Goal: Information Seeking & Learning: Find specific fact

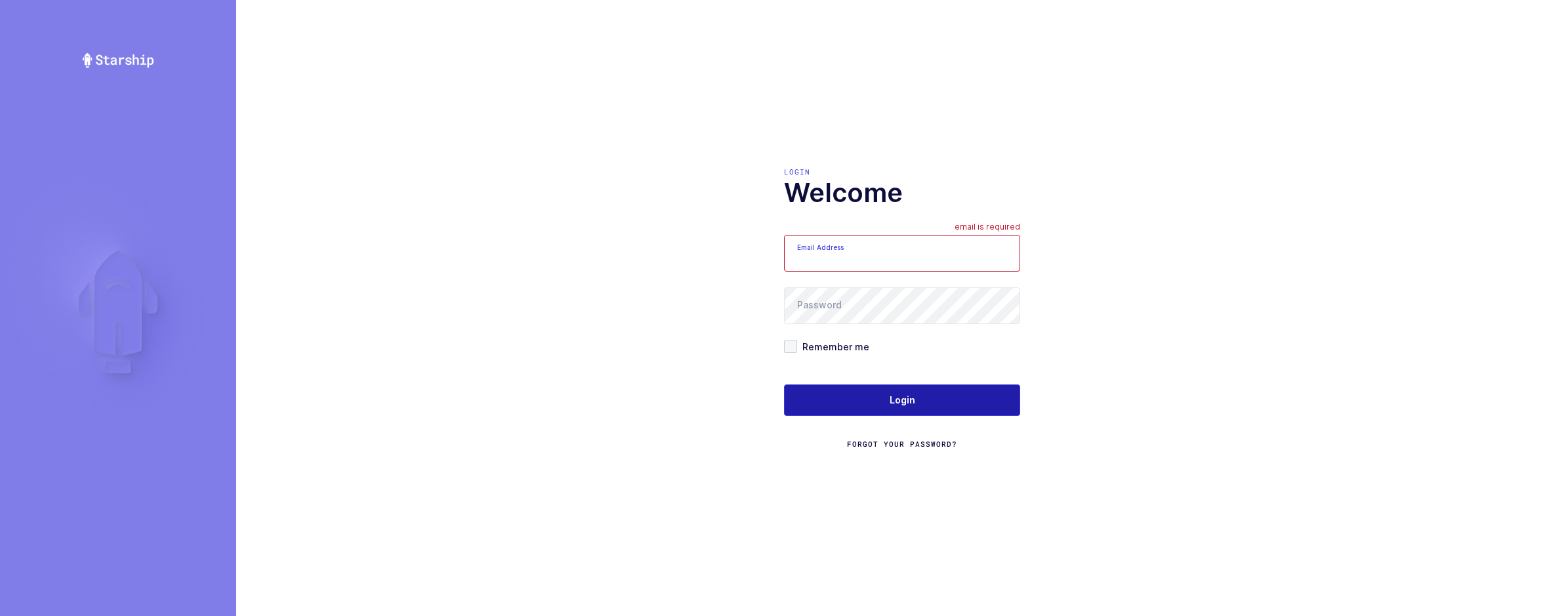
type input "sameer@janustrade.com"
click at [855, 394] on button "Login" at bounding box center [902, 400] width 236 height 32
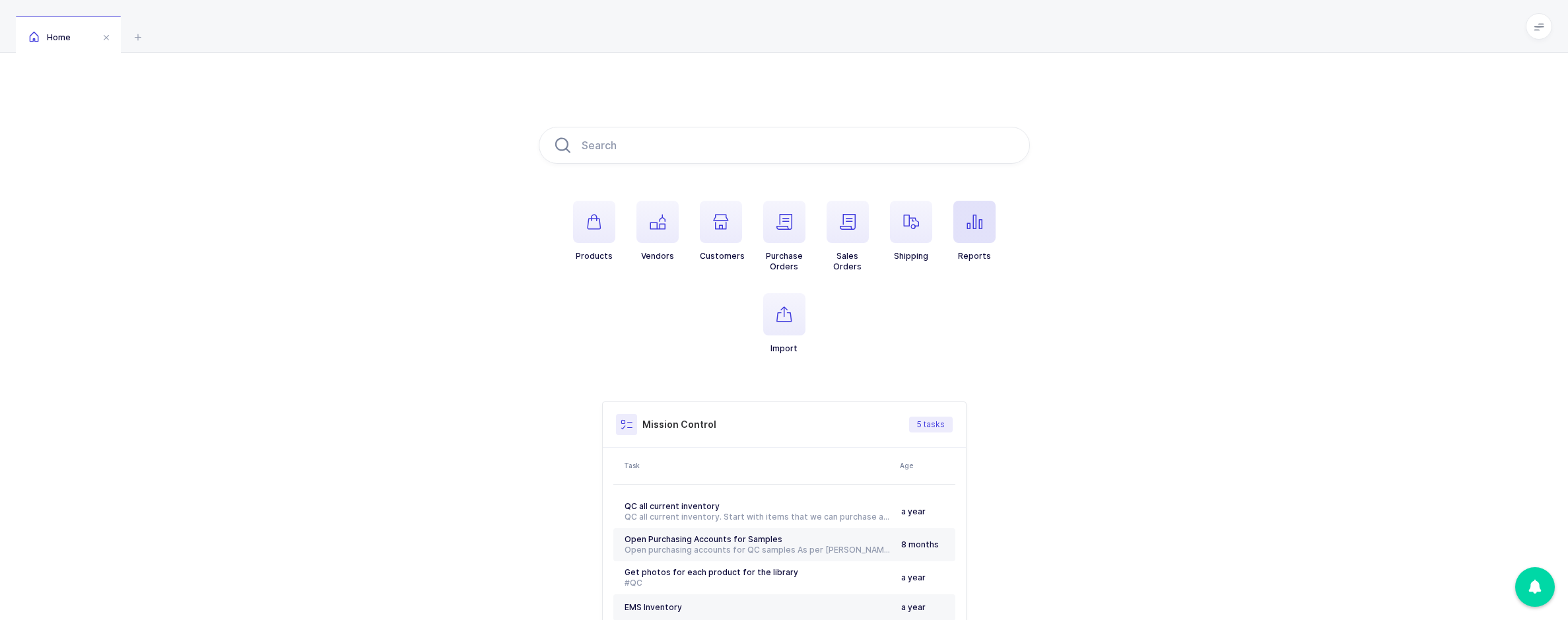
click at [980, 225] on icon "button" at bounding box center [975, 221] width 16 height 16
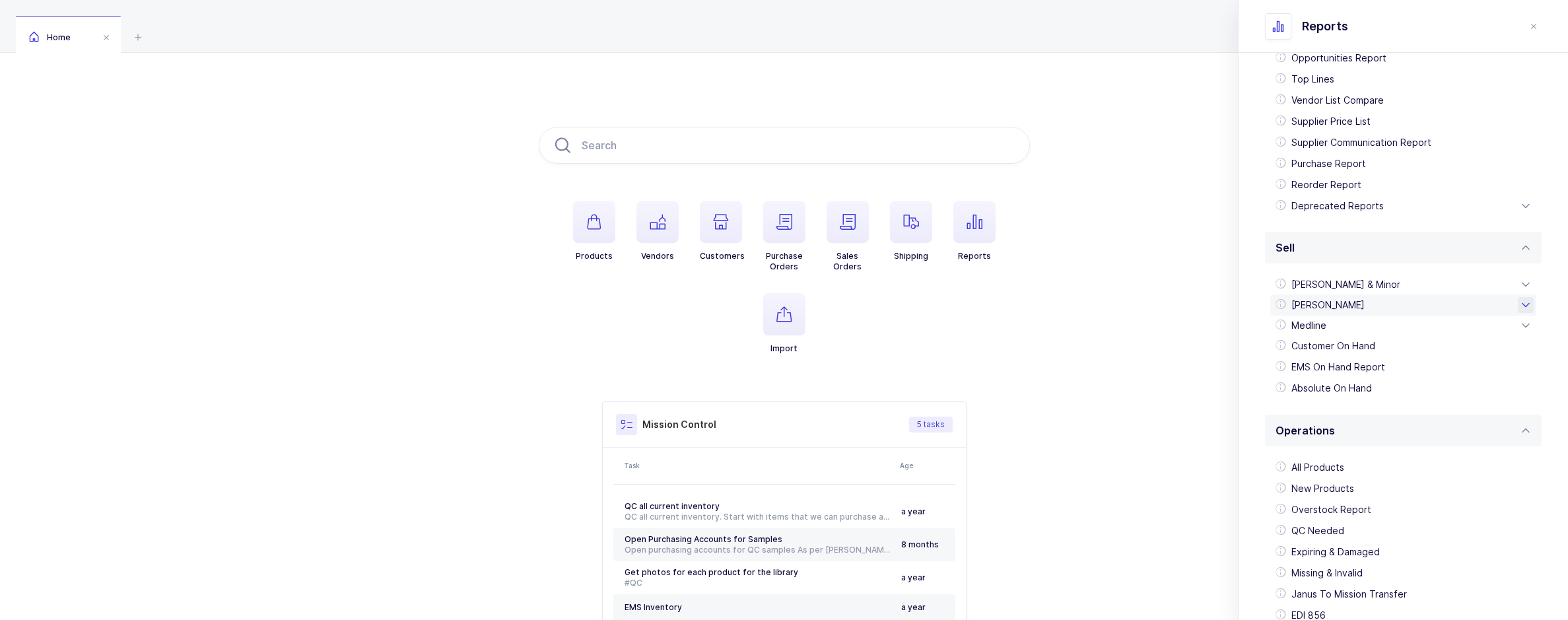
click at [1327, 307] on div "[PERSON_NAME]" at bounding box center [1403, 305] width 266 height 21
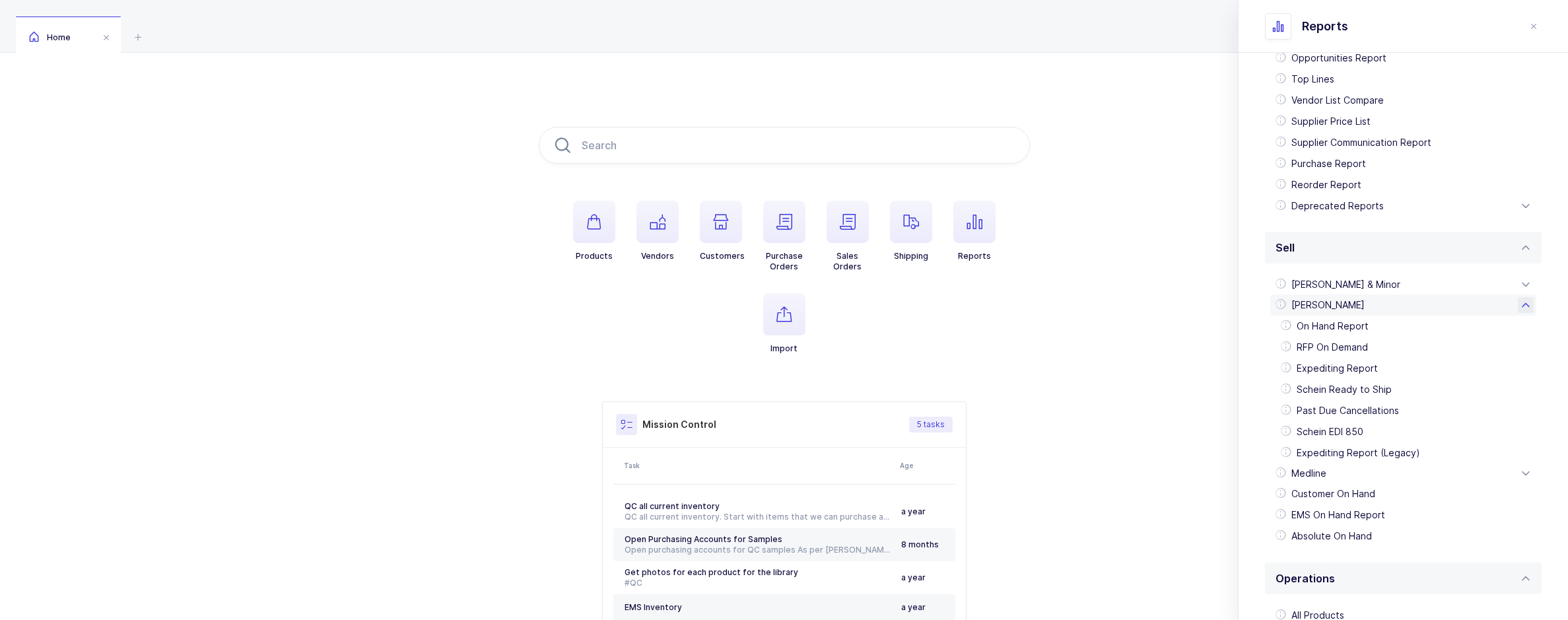
click at [1350, 296] on div "[PERSON_NAME]" at bounding box center [1403, 305] width 266 height 21
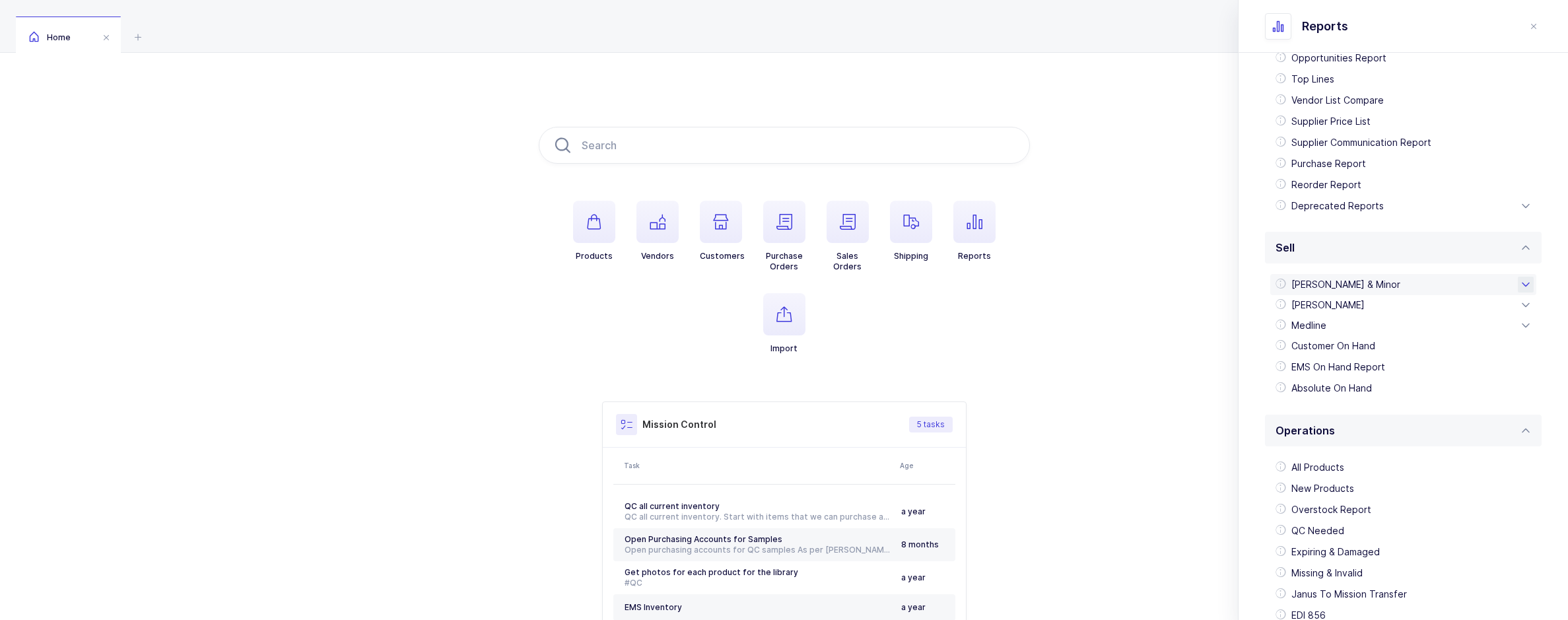
click at [1360, 281] on div "[PERSON_NAME] & Minor" at bounding box center [1403, 284] width 266 height 21
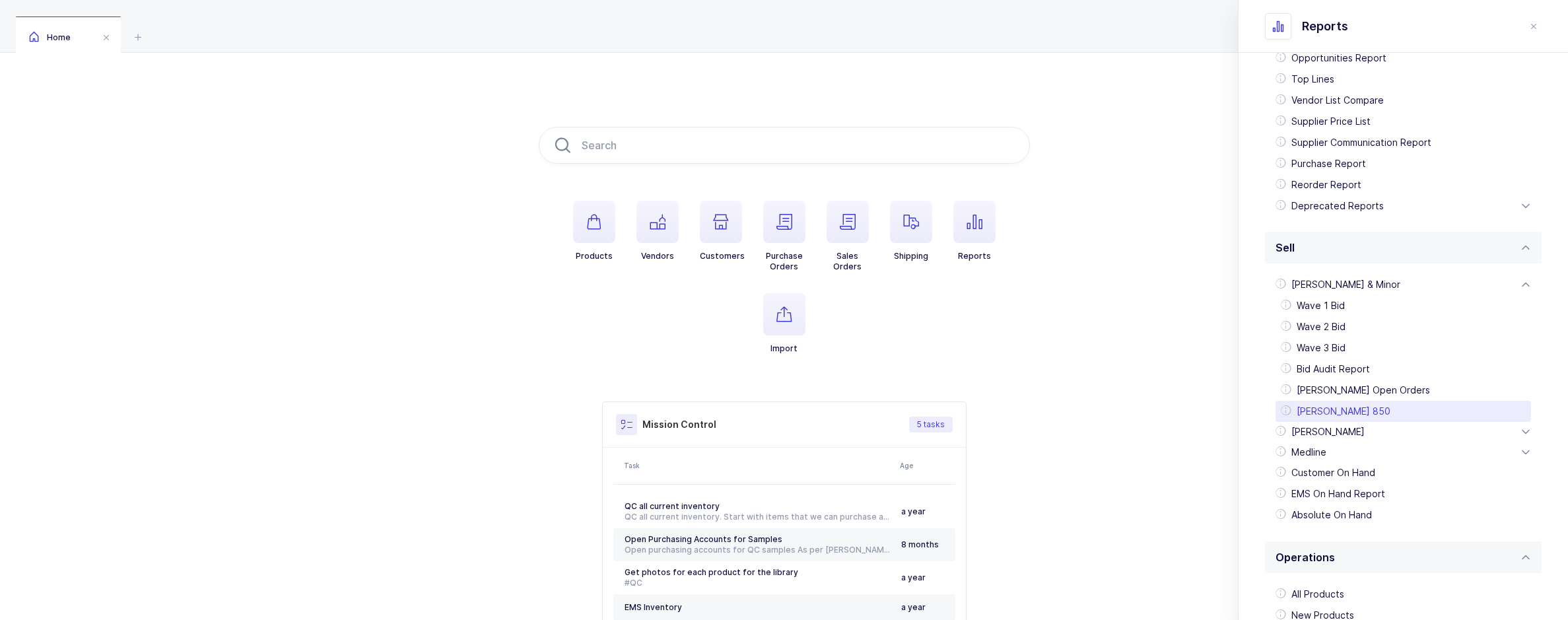
click at [1372, 409] on div "[PERSON_NAME] 850" at bounding box center [1403, 411] width 255 height 21
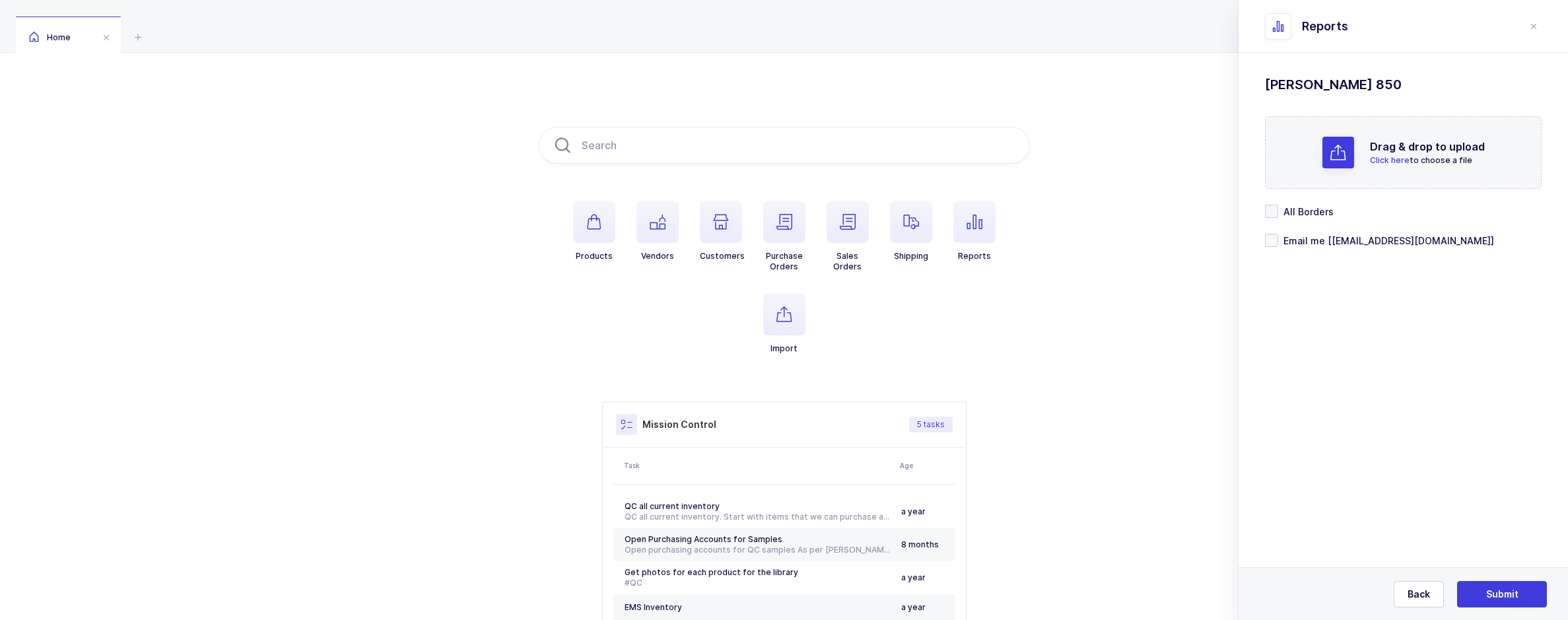
scroll to position [0, 0]
click at [1274, 264] on span at bounding box center [1272, 264] width 13 height 13
click at [1278, 257] on input "Email me [[EMAIL_ADDRESS][DOMAIN_NAME]]" at bounding box center [1278, 257] width 0 height 0
click at [1504, 596] on span "Submit" at bounding box center [1502, 594] width 33 height 13
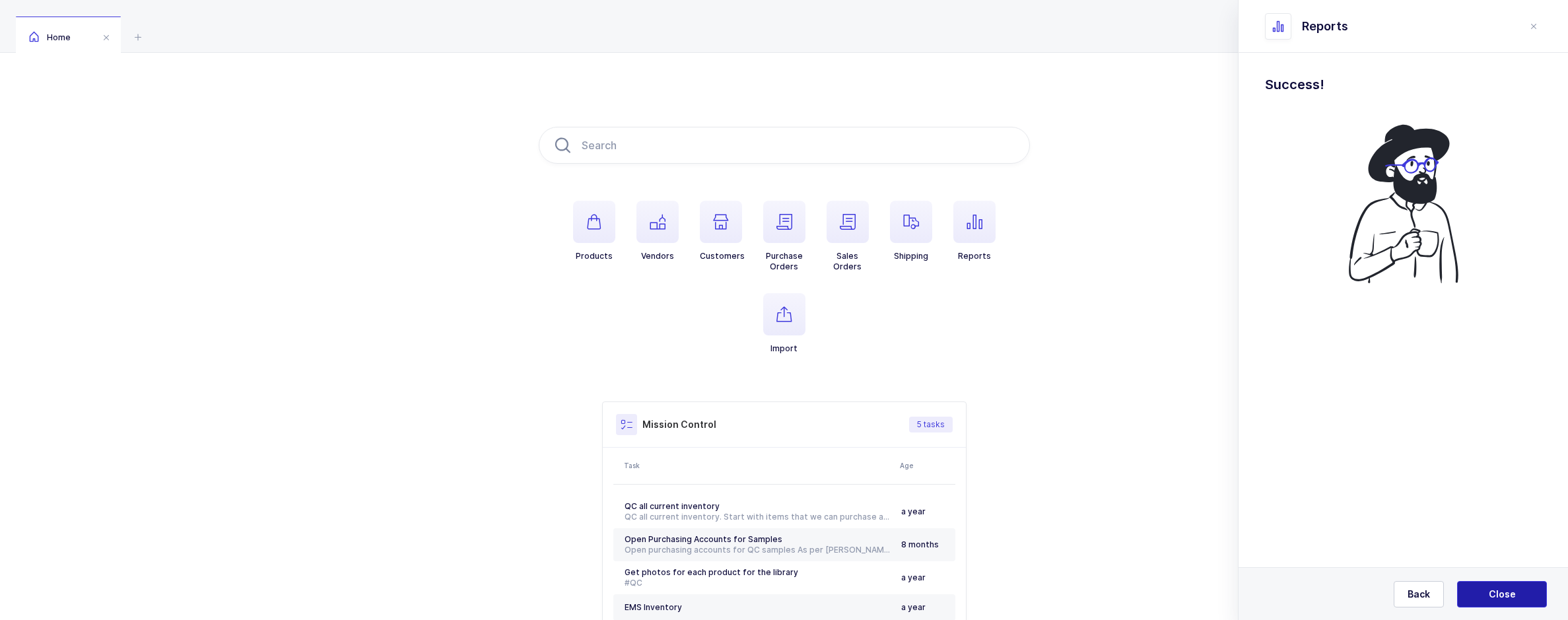
click at [1496, 604] on button "Close" at bounding box center [1502, 594] width 90 height 26
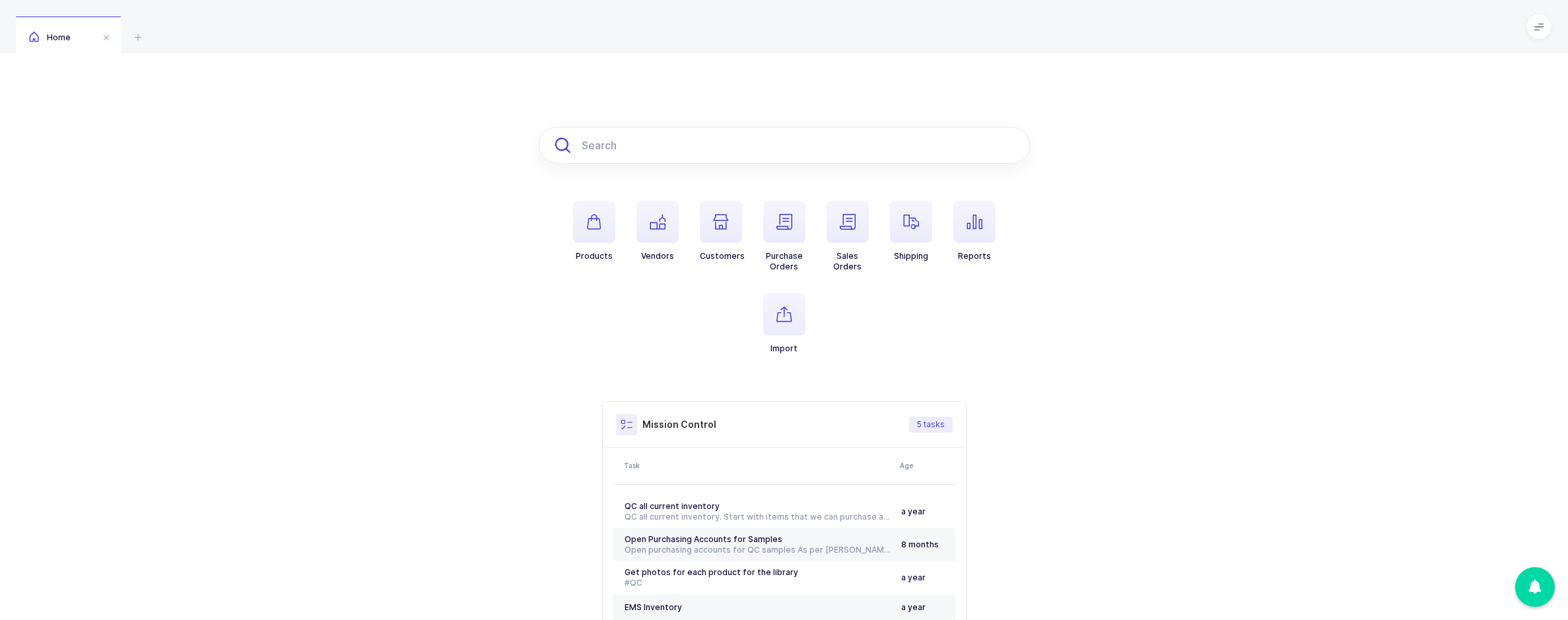
click at [692, 153] on input "text" at bounding box center [784, 145] width 492 height 37
paste input "4352YND70672"
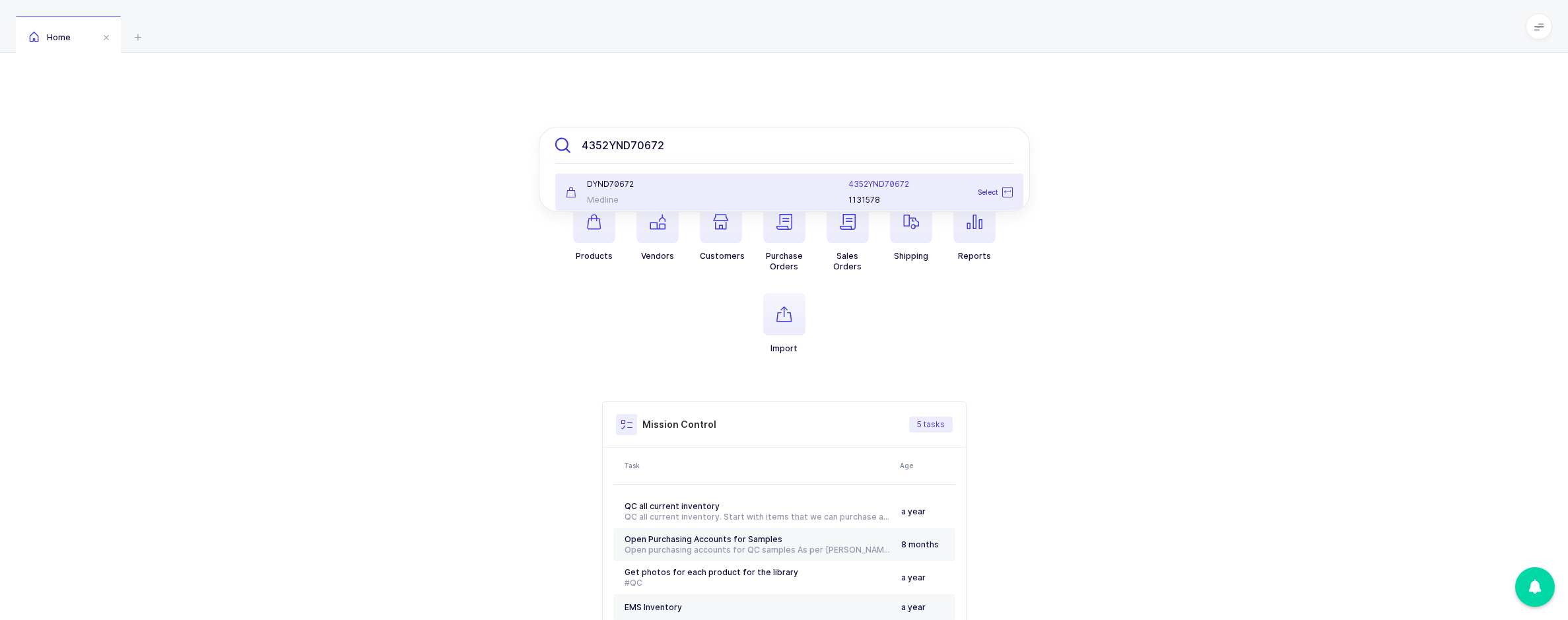
type input "4352YND70672"
click at [702, 174] on li "DYND70672 Medline 4352YND70672 1131578 Select" at bounding box center [789, 192] width 468 height 37
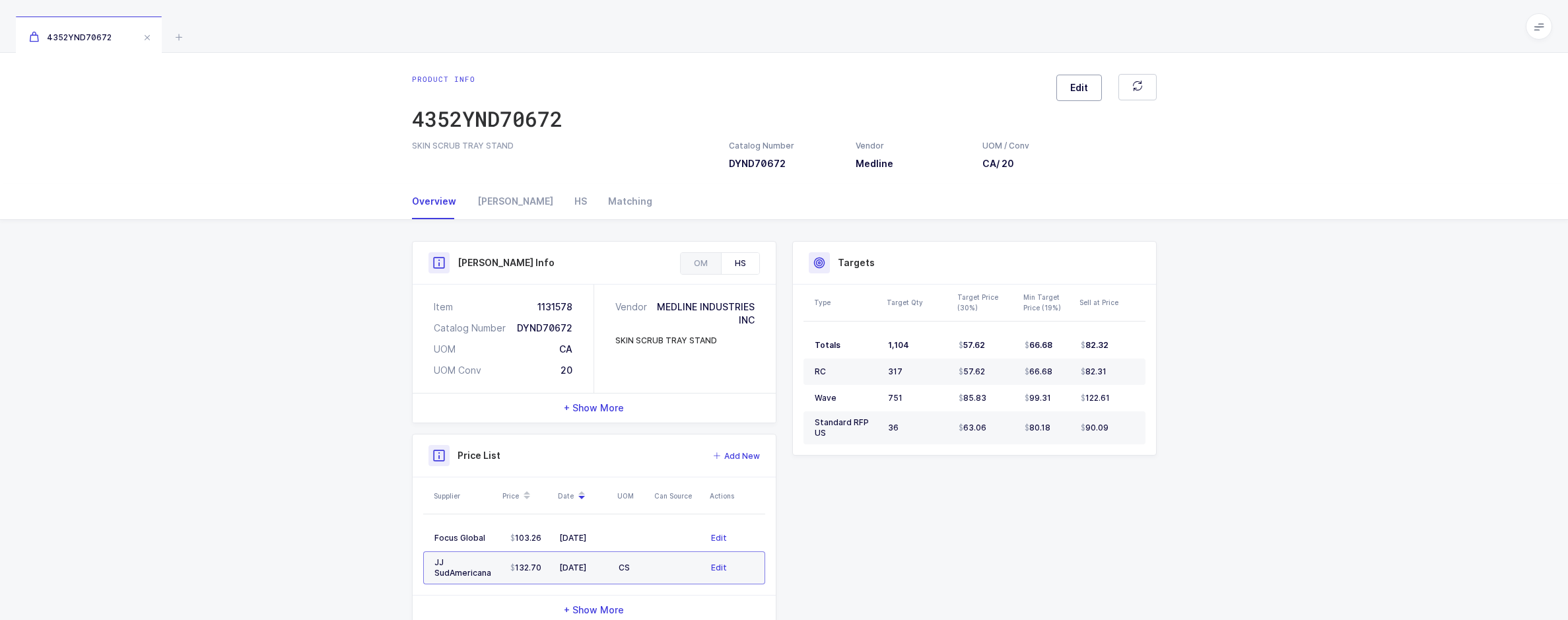
click at [1089, 84] on button "Edit" at bounding box center [1079, 87] width 45 height 26
click at [1354, 239] on div "Product IDs" at bounding box center [1403, 238] width 277 height 32
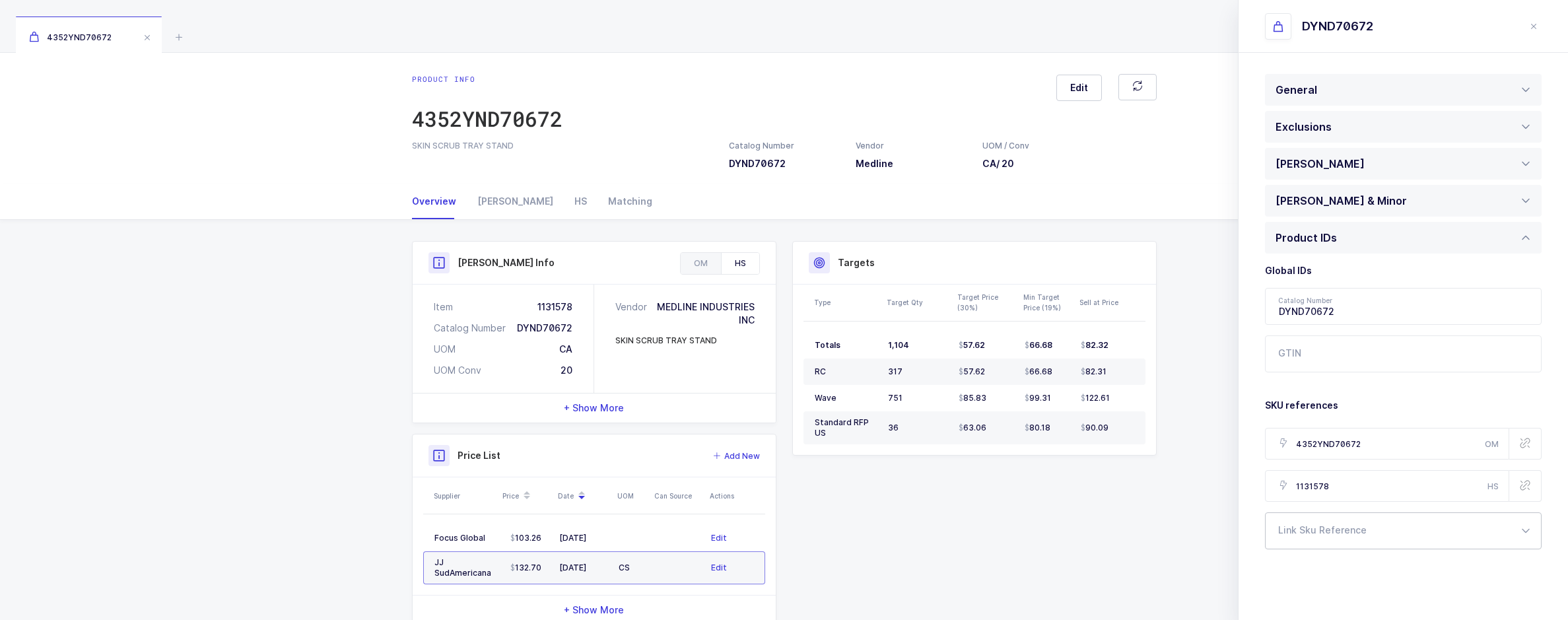
click at [1339, 525] on div at bounding box center [1403, 530] width 277 height 37
click at [1295, 571] on span "Janus" at bounding box center [1292, 575] width 27 height 11
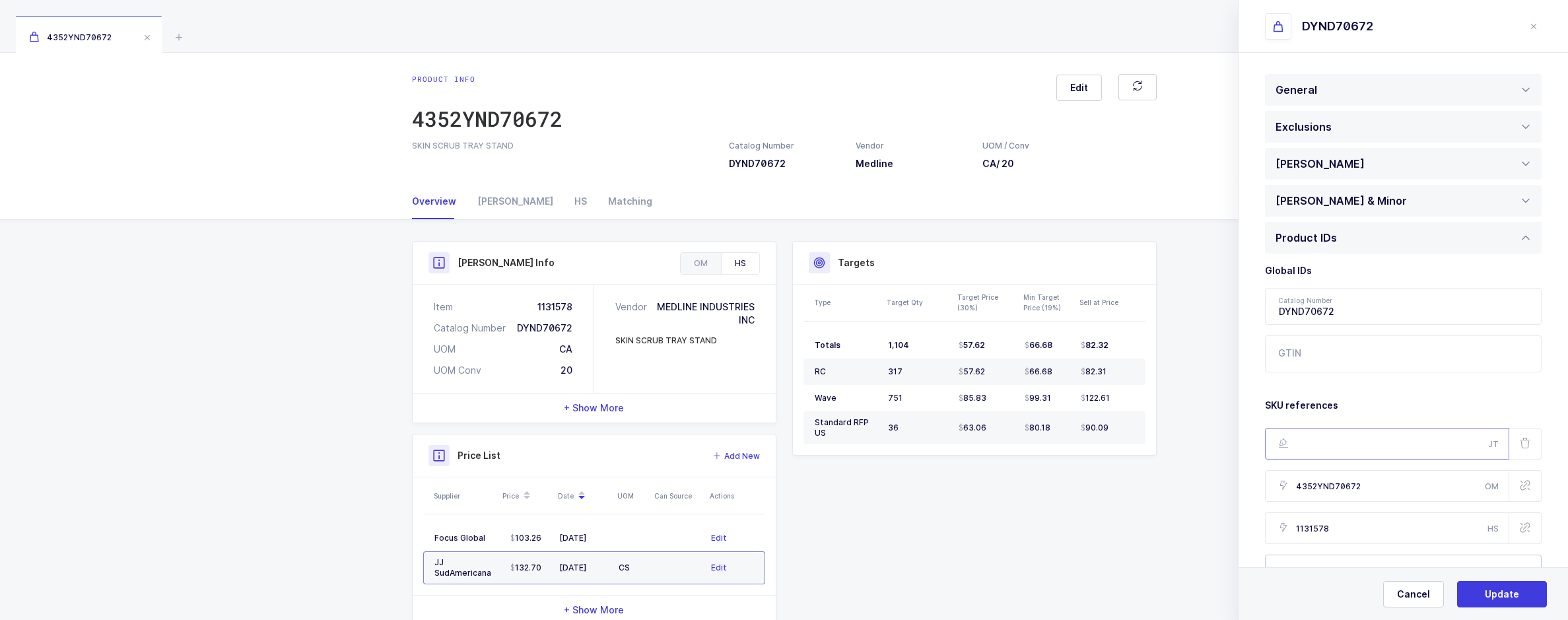
click at [1339, 450] on input "text" at bounding box center [1387, 443] width 244 height 32
paste input "MLN-DYND70672"
type input "MLN-DYND70672"
click at [1492, 585] on button "Update" at bounding box center [1502, 594] width 90 height 26
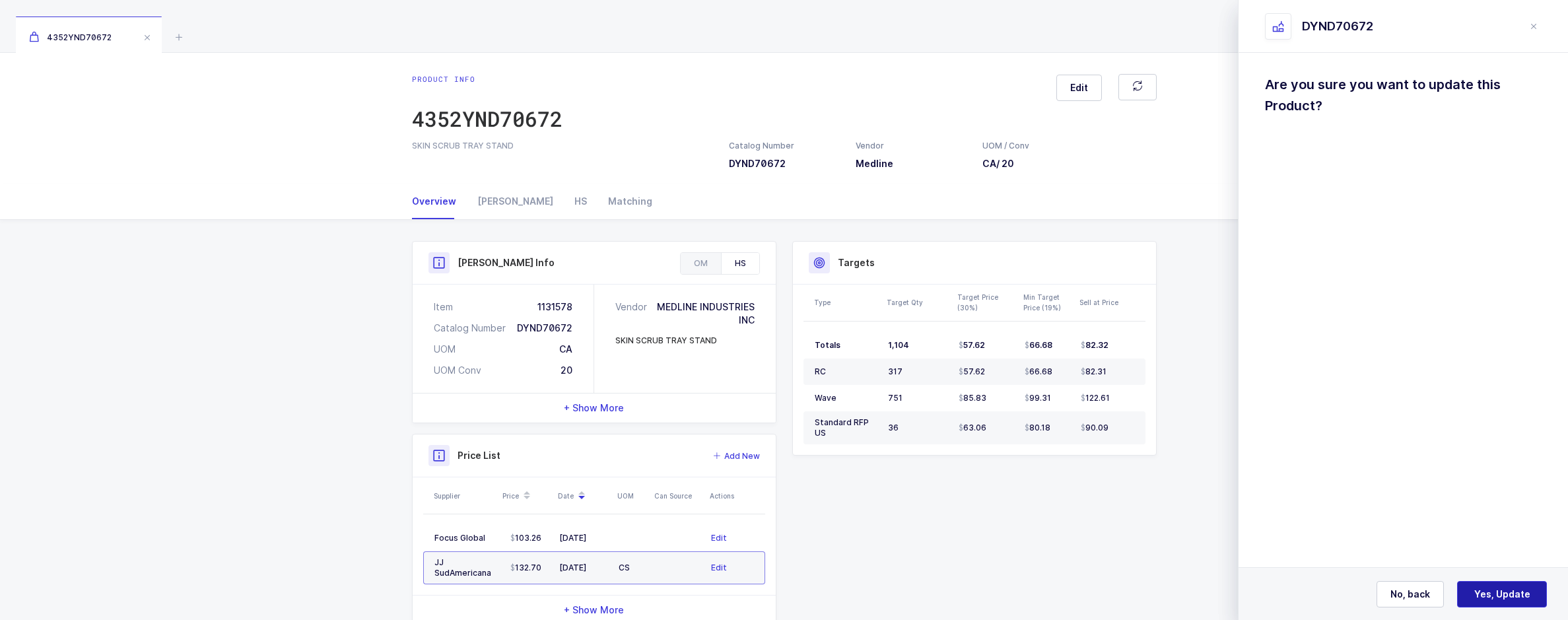
click at [1507, 587] on button "Yes, Update" at bounding box center [1502, 594] width 90 height 26
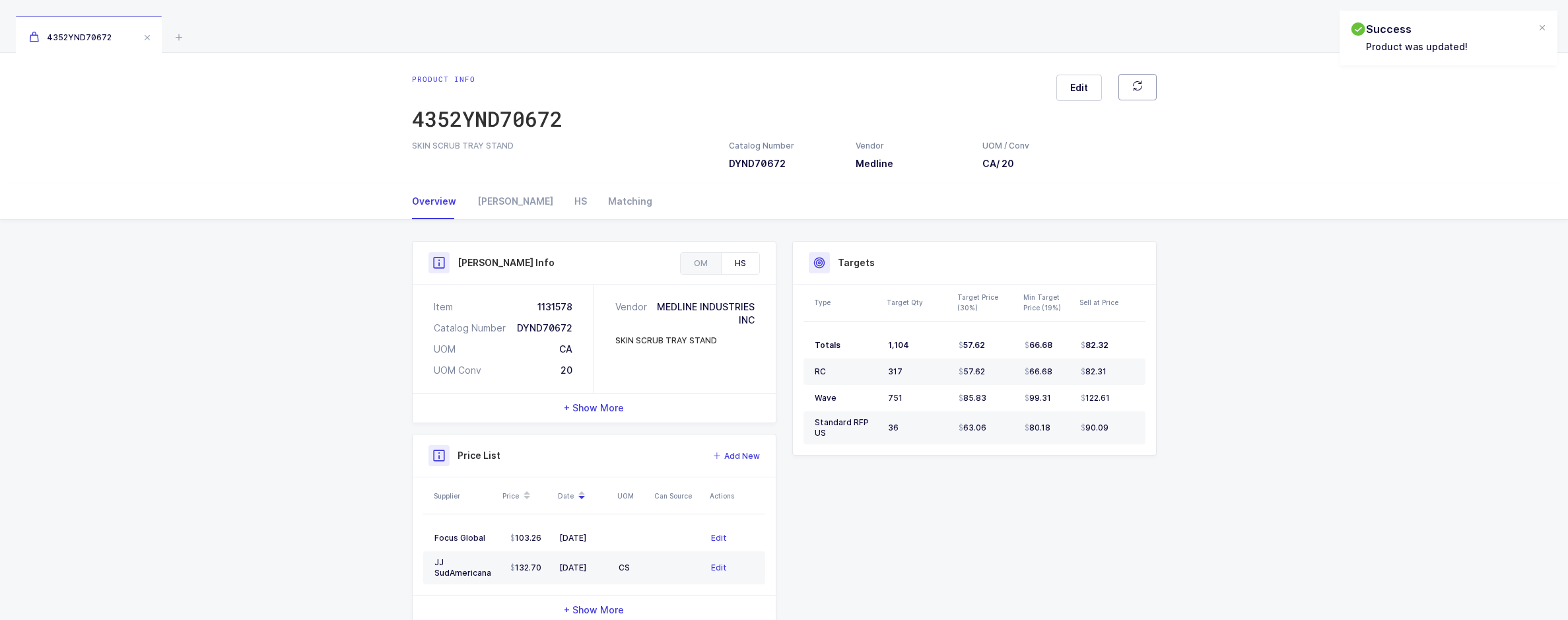
drag, startPoint x: 1144, startPoint y: 86, endPoint x: 1114, endPoint y: 86, distance: 30.0
click at [1144, 86] on button "button" at bounding box center [1137, 87] width 38 height 26
click at [1149, 95] on button "button" at bounding box center [1137, 87] width 38 height 26
click at [1127, 94] on button "button" at bounding box center [1137, 87] width 38 height 26
click at [1135, 89] on icon "button" at bounding box center [1137, 86] width 11 height 11
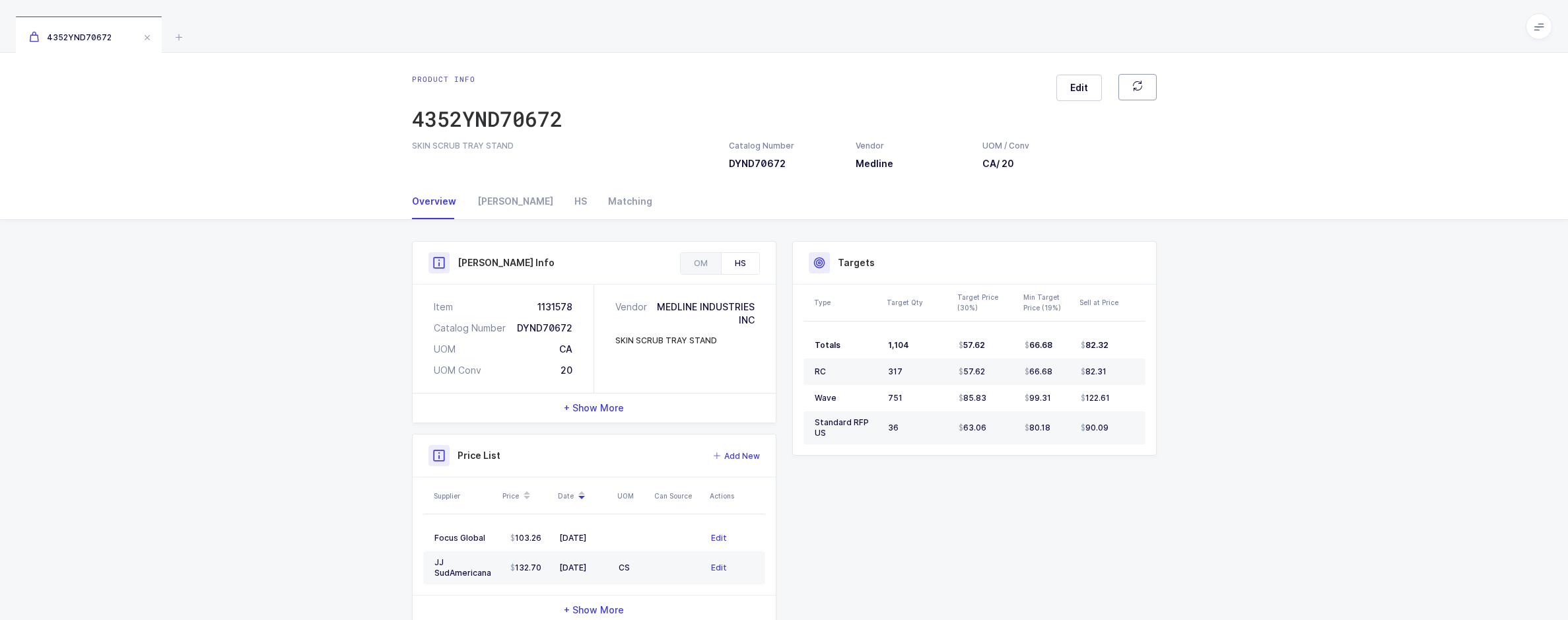
click at [1137, 89] on icon "button" at bounding box center [1137, 86] width 11 height 11
click at [1077, 100] on div "Edit" at bounding box center [1107, 107] width 100 height 66
click at [1079, 93] on span "Edit" at bounding box center [1079, 88] width 18 height 13
click at [1347, 240] on div "Product IDs" at bounding box center [1403, 238] width 277 height 32
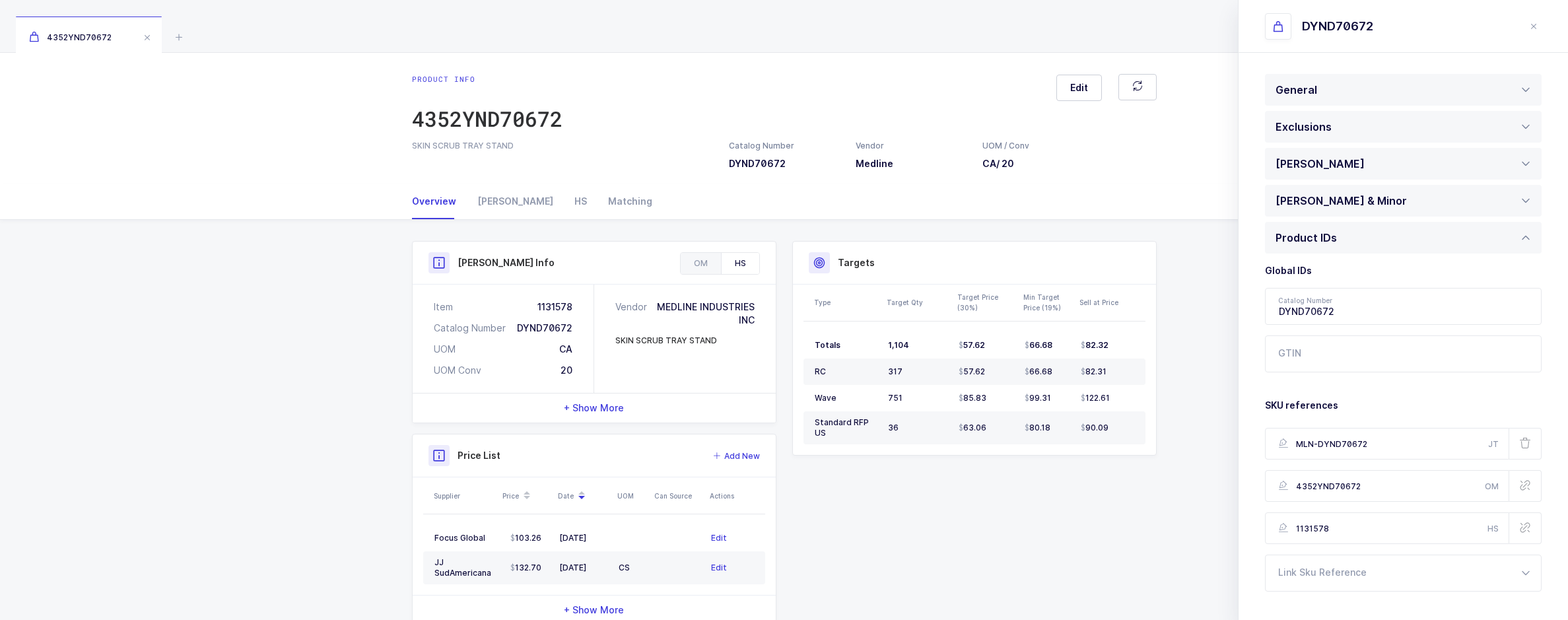
click at [1178, 265] on div "Product Info Catalog Number DYND70672 Vendor Medline UOM / Conv CA / 20 Descrip…" at bounding box center [784, 438] width 1568 height 437
click at [1129, 91] on button "button" at bounding box center [1137, 87] width 38 height 26
drag, startPoint x: 1366, startPoint y: 450, endPoint x: 1285, endPoint y: 440, distance: 81.6
click at [1285, 440] on div "MLN-DYND70672 JT" at bounding box center [1403, 443] width 277 height 32
click at [1139, 86] on icon "button" at bounding box center [1137, 86] width 11 height 11
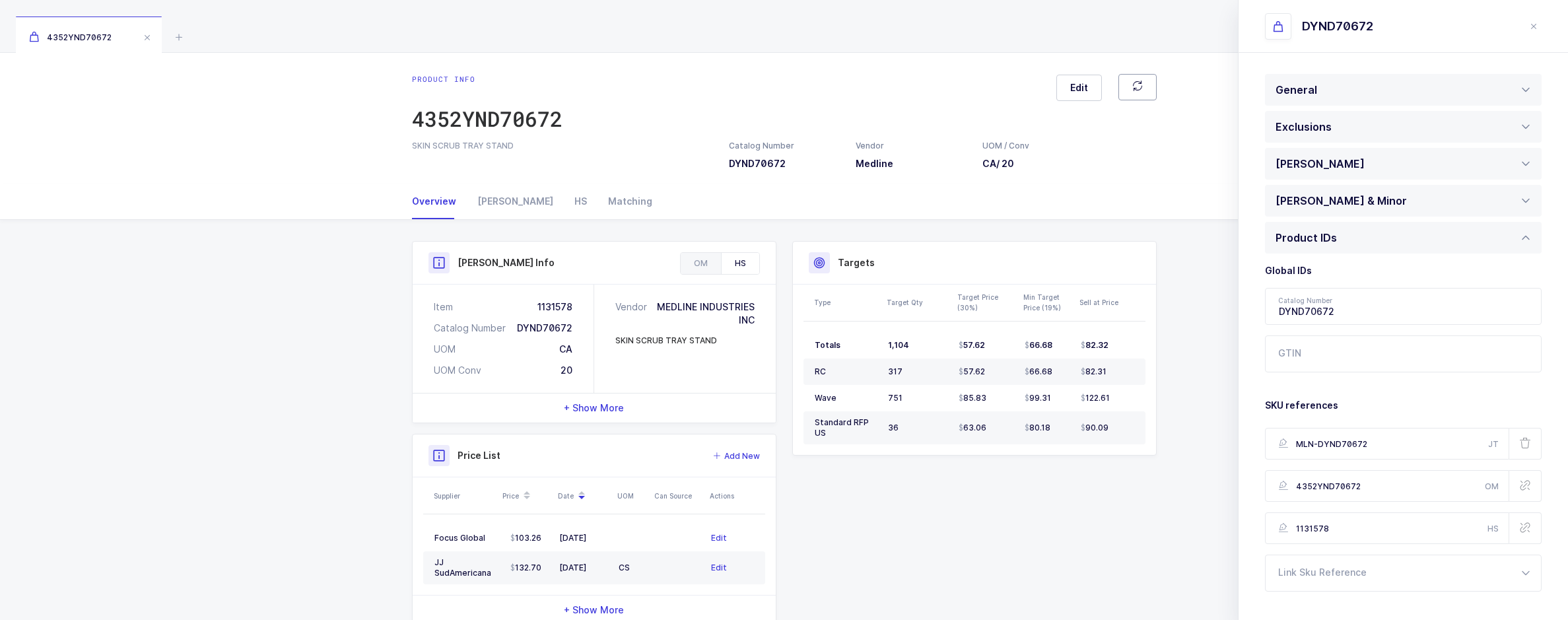
click at [1118, 74] on button "button" at bounding box center [1137, 87] width 38 height 26
click at [1153, 87] on button "button" at bounding box center [1137, 87] width 38 height 26
click at [502, 125] on div "4352YND70672" at bounding box center [487, 118] width 151 height 26
click at [770, 165] on div "Catalog Number DYND70672" at bounding box center [762, 155] width 65 height 30
click at [180, 37] on icon at bounding box center [179, 37] width 16 height 16
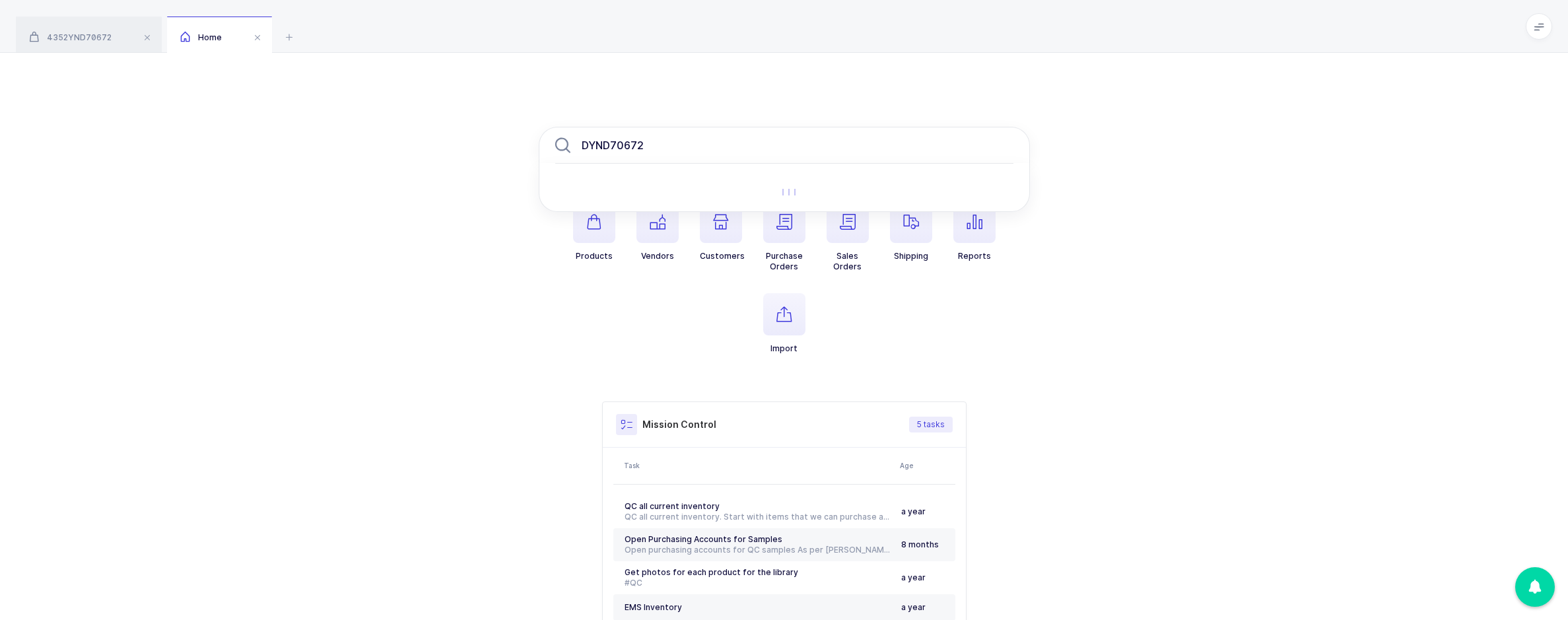
type input "DYND70672"
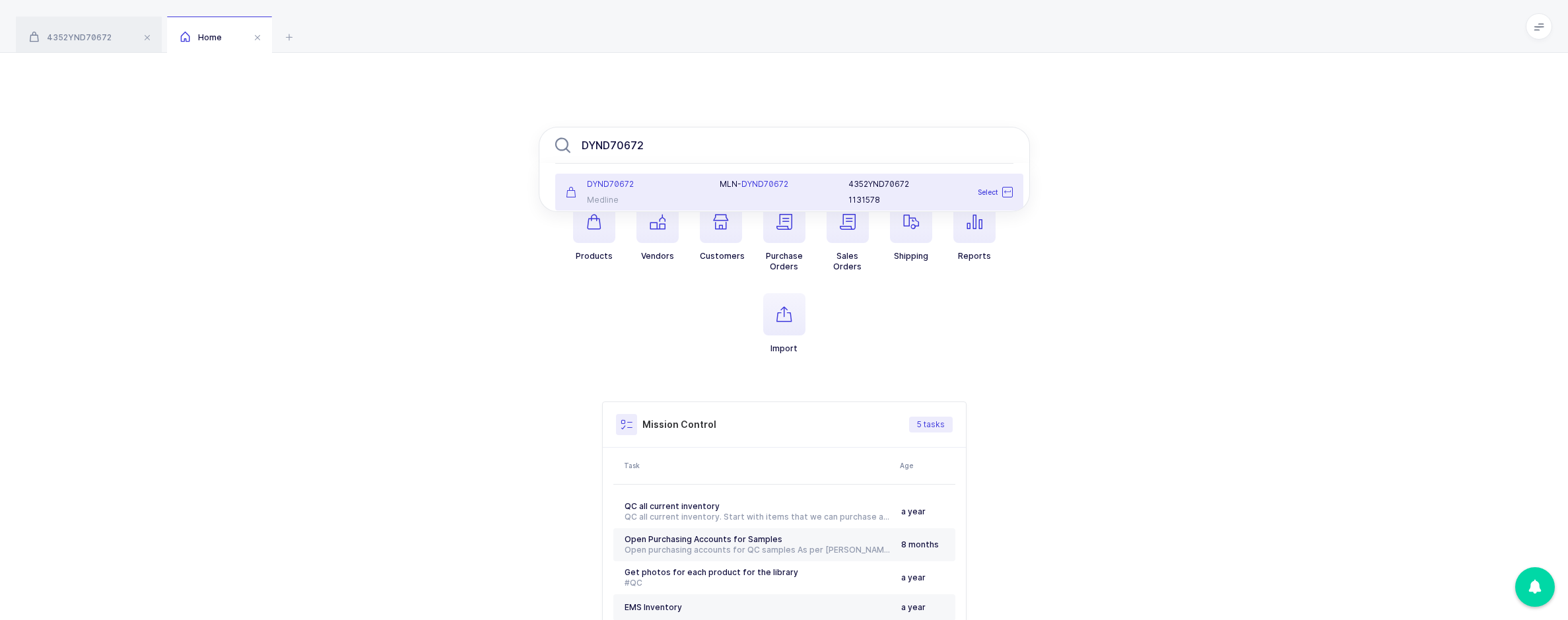
click at [805, 196] on div "MLN- DYND70672" at bounding box center [776, 192] width 129 height 26
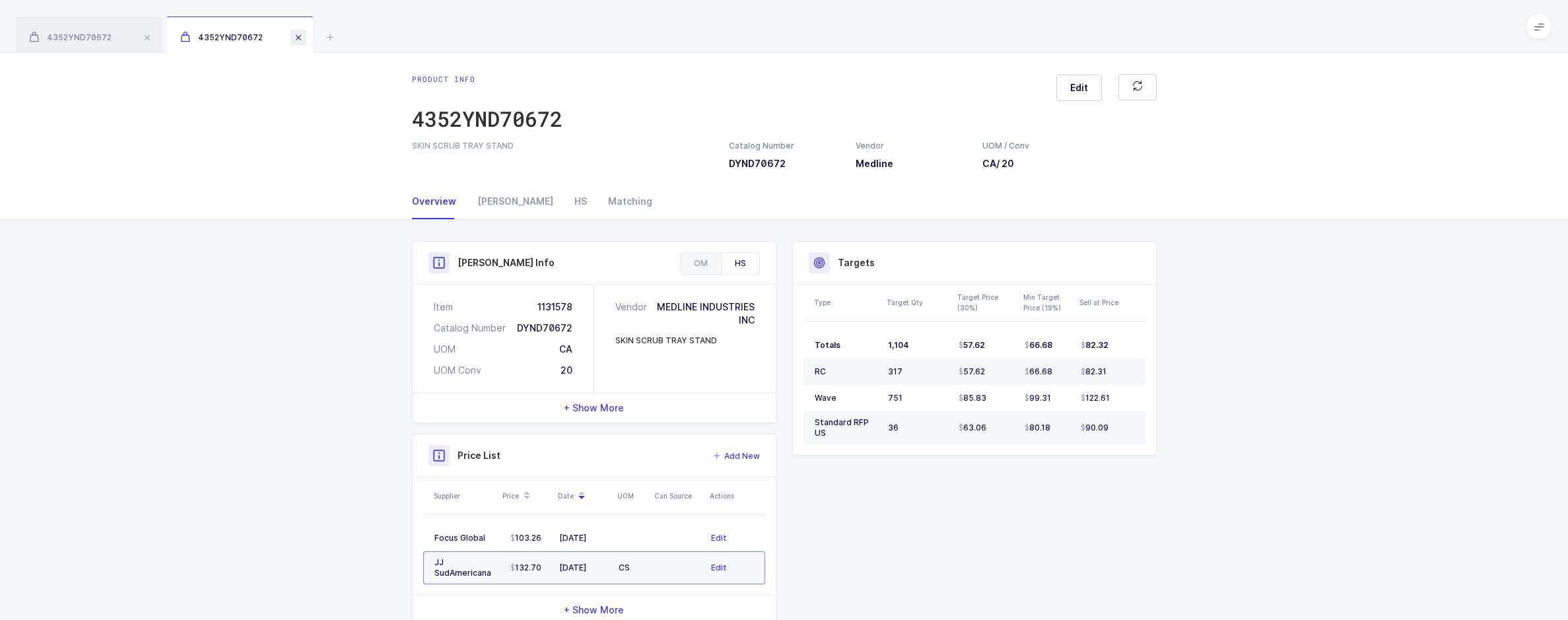
click at [300, 40] on span at bounding box center [298, 37] width 16 height 16
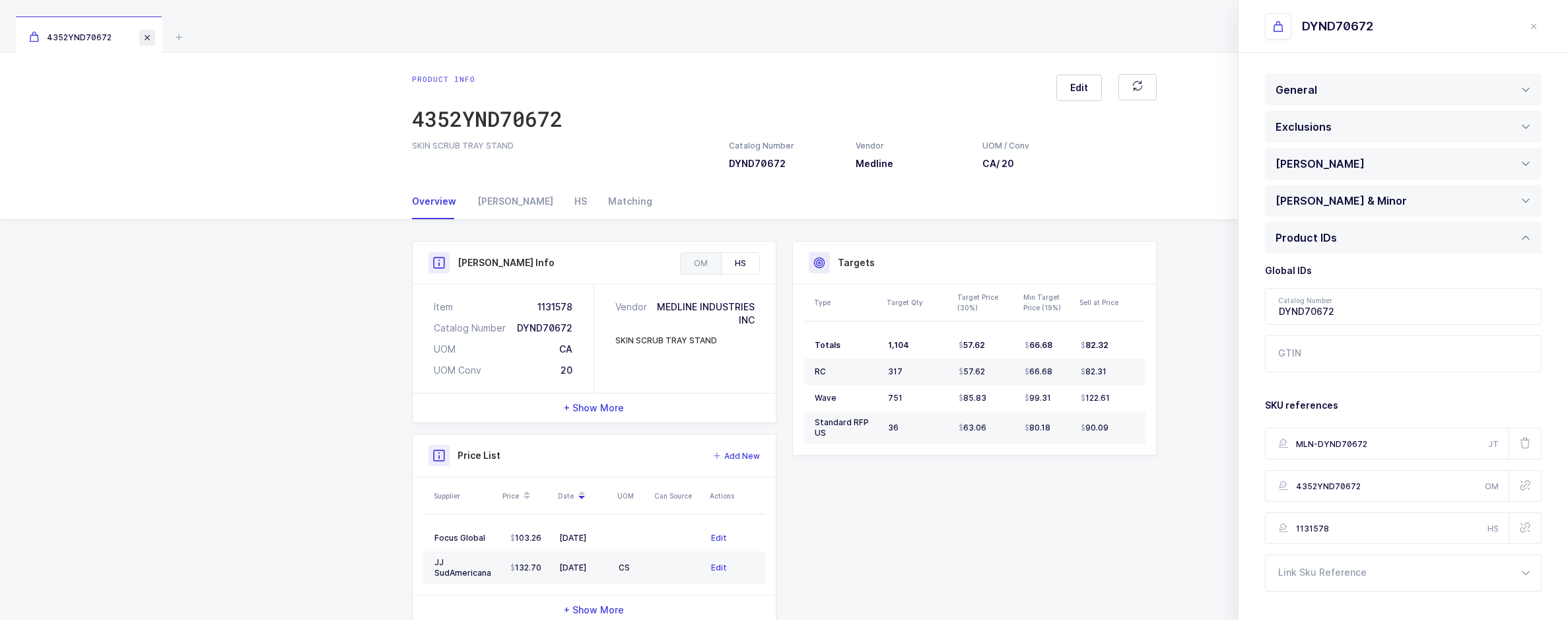
click at [149, 39] on span at bounding box center [147, 37] width 16 height 16
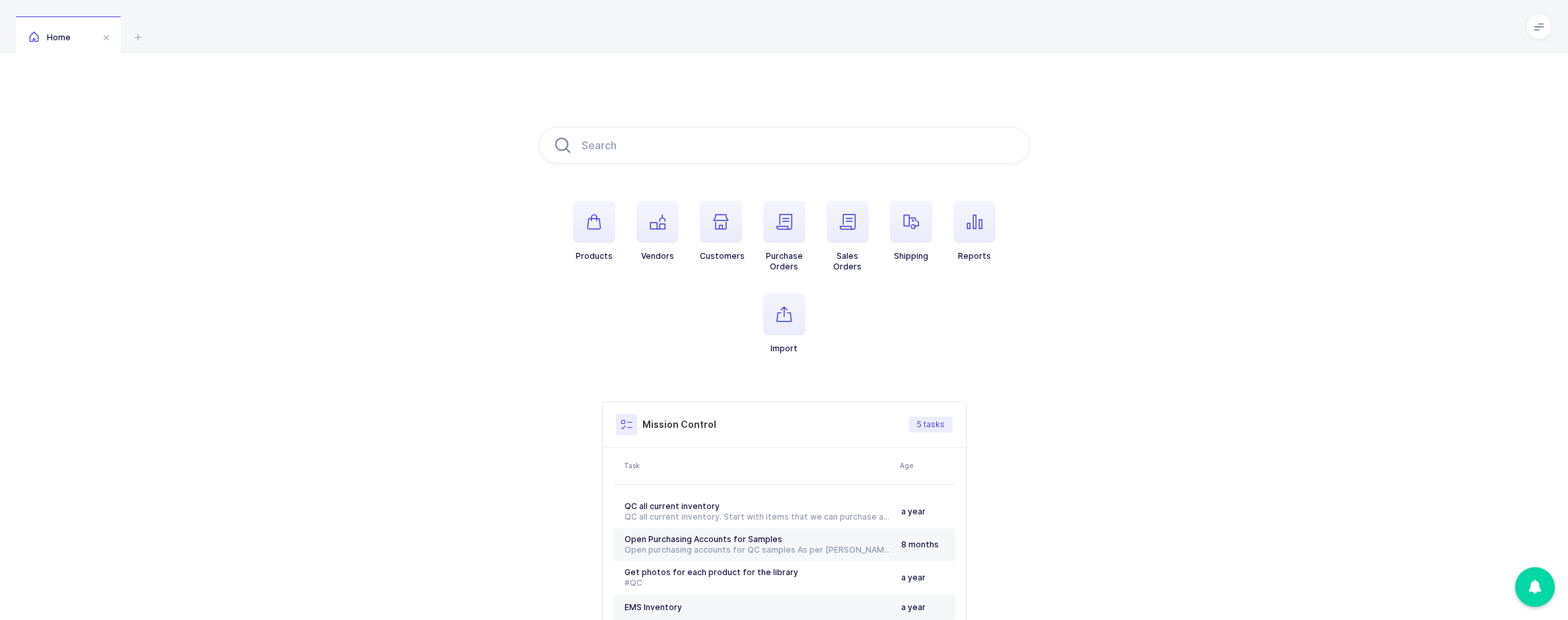
click at [954, 107] on div "Products Vendors Customers Purchase Orders Sales Orders Shipping Reports Import…" at bounding box center [784, 395] width 1568 height 685
click at [940, 151] on input "text" at bounding box center [784, 145] width 492 height 37
paste input "MLN-DYND70672"
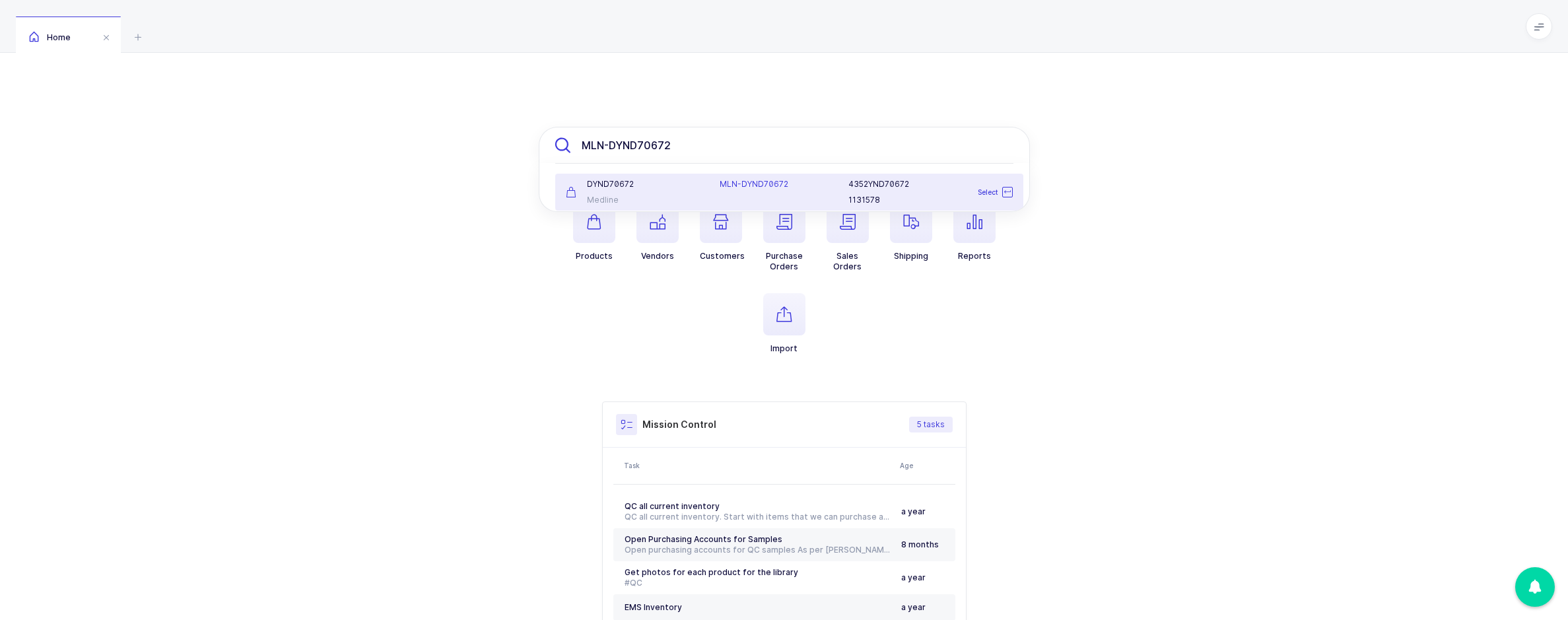
type input "MLN-DYND70672"
click at [898, 183] on div "4352YND70672" at bounding box center [931, 184] width 164 height 11
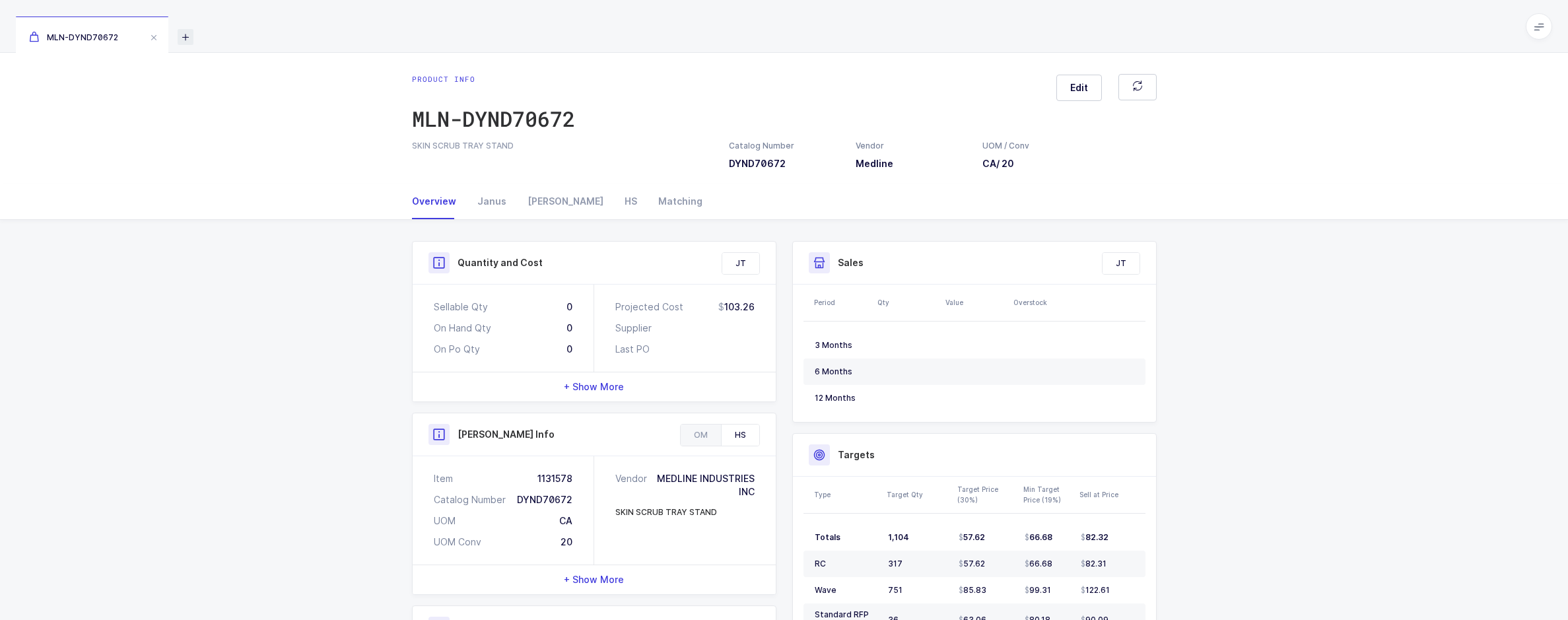
click at [183, 35] on icon at bounding box center [185, 37] width 16 height 16
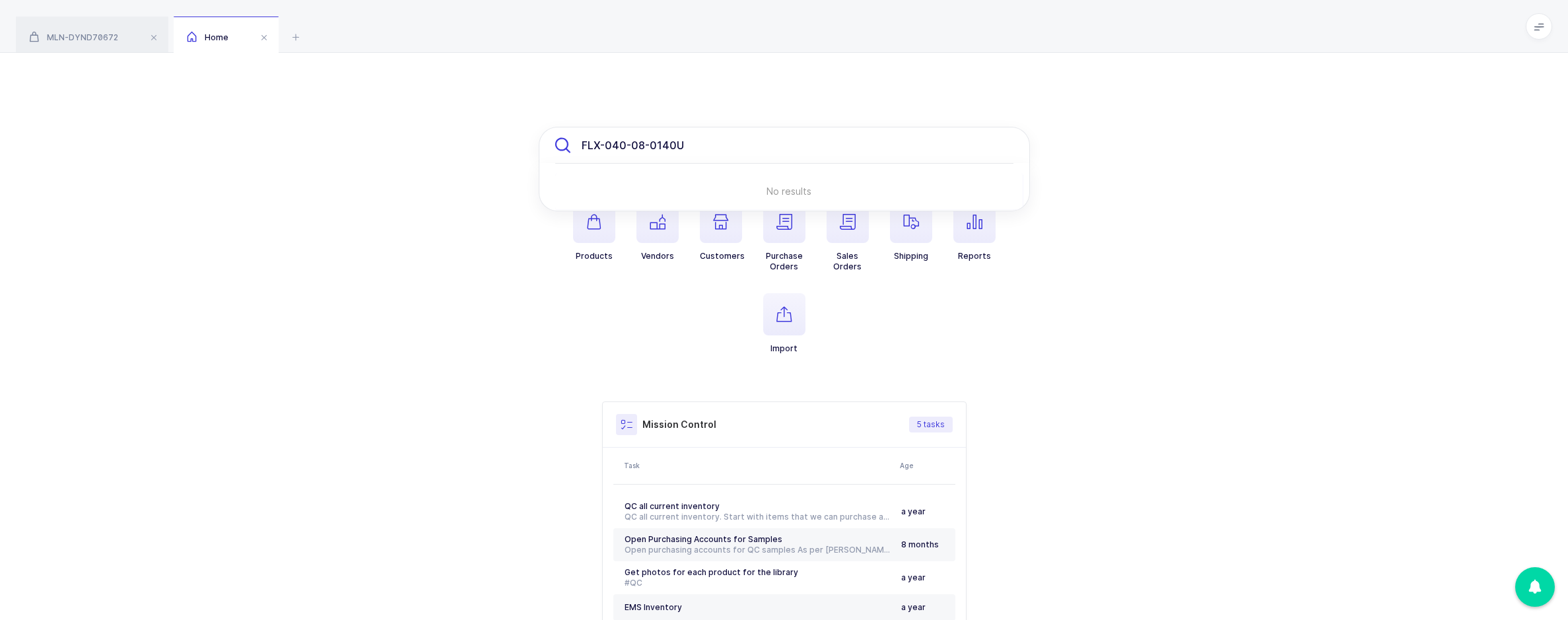
drag, startPoint x: 709, startPoint y: 153, endPoint x: 407, endPoint y: 139, distance: 302.3
click at [407, 139] on div "FLX-040-08-0140U No results Products Vendors Customers Purchase Orders Sales Or…" at bounding box center [784, 395] width 1568 height 685
paste input "text"
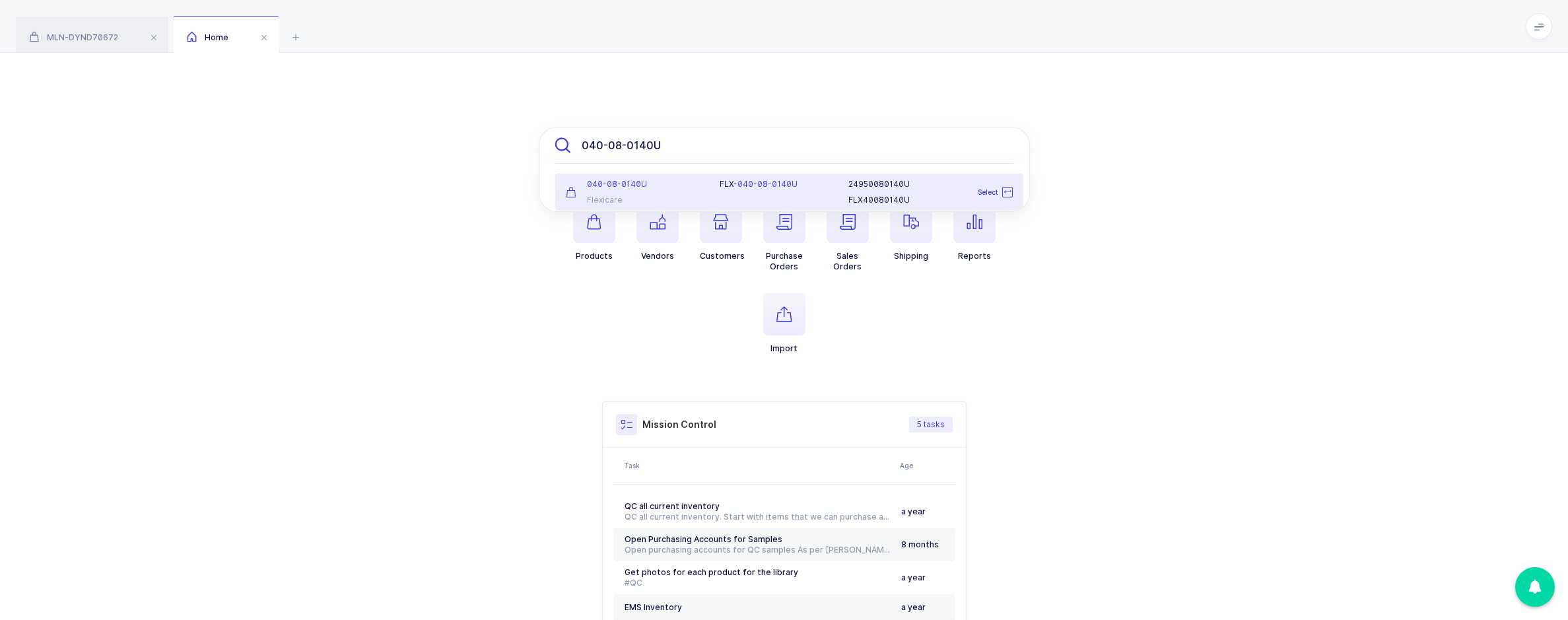
type input "040-08-0140U"
click at [723, 206] on div at bounding box center [784, 208] width 487 height 4
click at [757, 172] on ul "040-08-0140U Flexicare FLX- 040-08-0140U 24950080140U FLX40080140U Select" at bounding box center [789, 192] width 500 height 58
click at [765, 178] on li "040-08-0140U Flexicare FLX- 040-08-0140U 24950080140U FLX40080140U Select" at bounding box center [789, 192] width 468 height 37
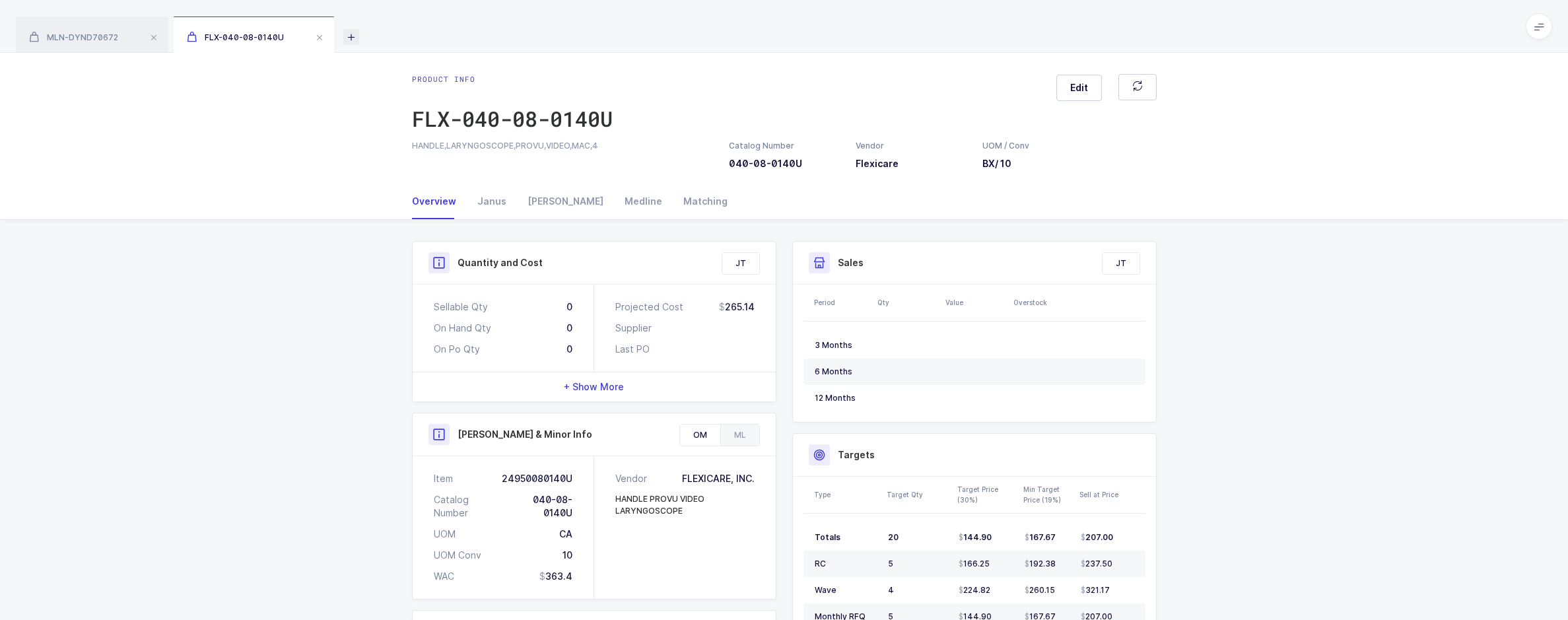
click at [345, 37] on icon at bounding box center [351, 37] width 16 height 16
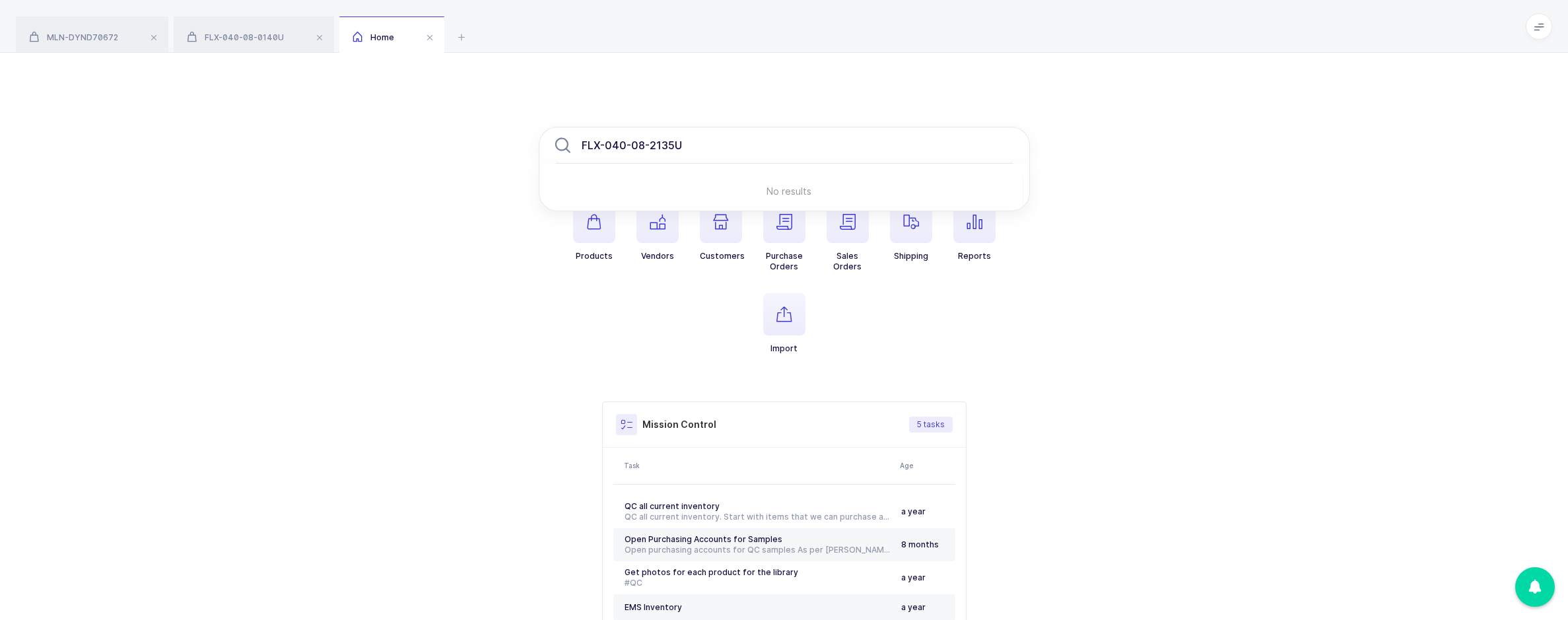
type input "FLX-040-08-2135U"
click at [463, 36] on icon at bounding box center [461, 37] width 16 height 16
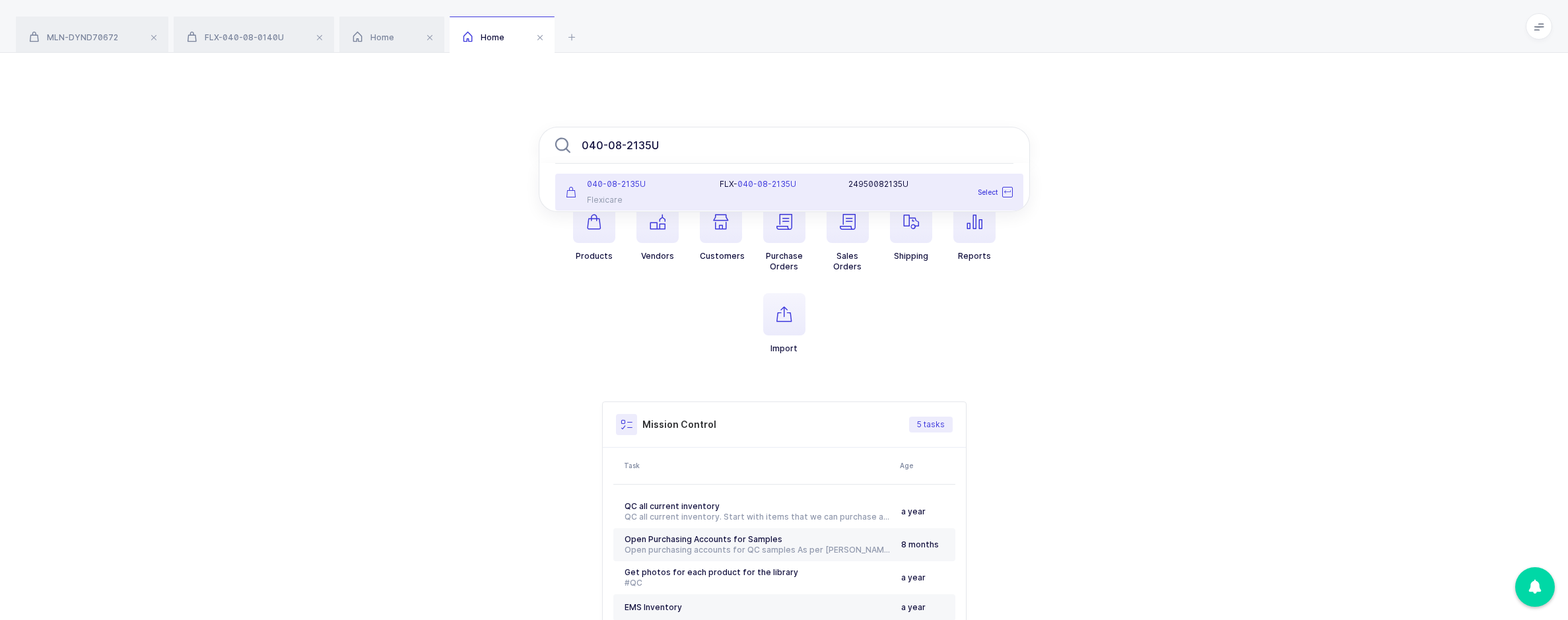
type input "040-08-2135U"
click at [786, 185] on span "040-08-2135U" at bounding box center [767, 184] width 59 height 10
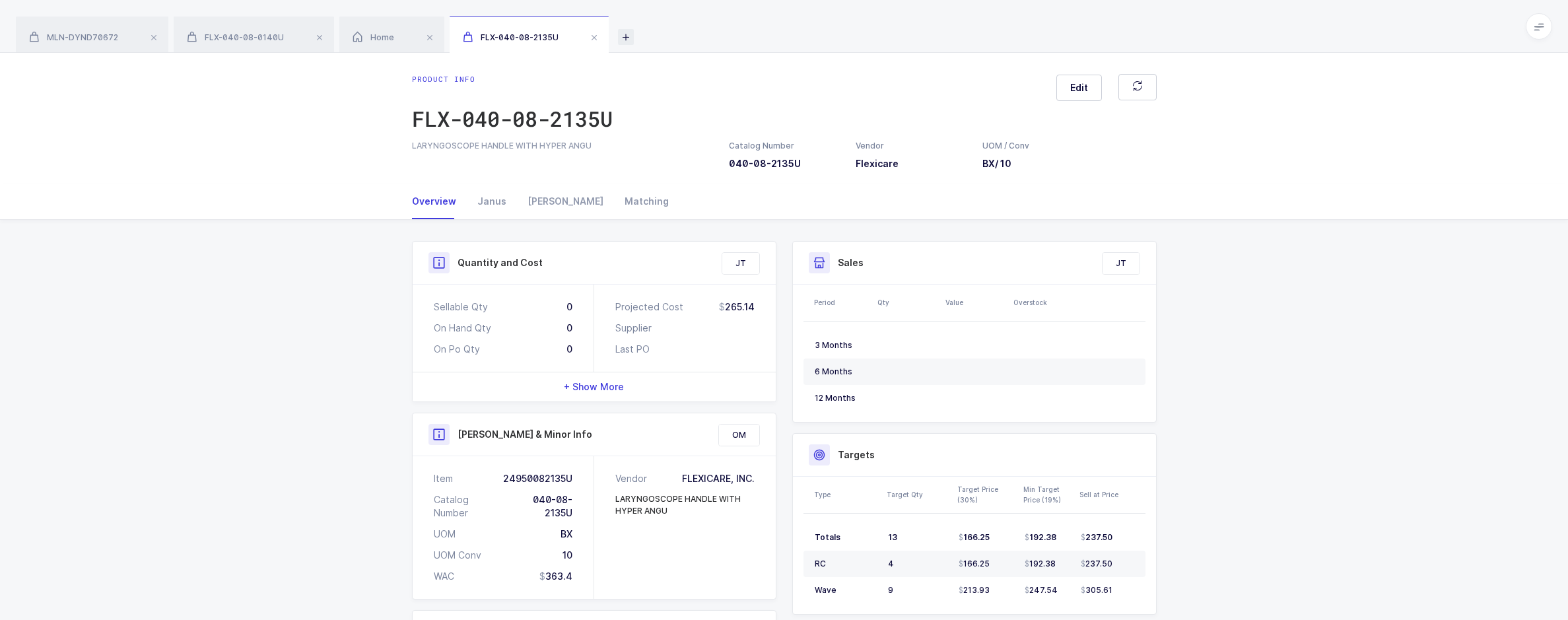
click at [622, 42] on icon at bounding box center [626, 37] width 16 height 16
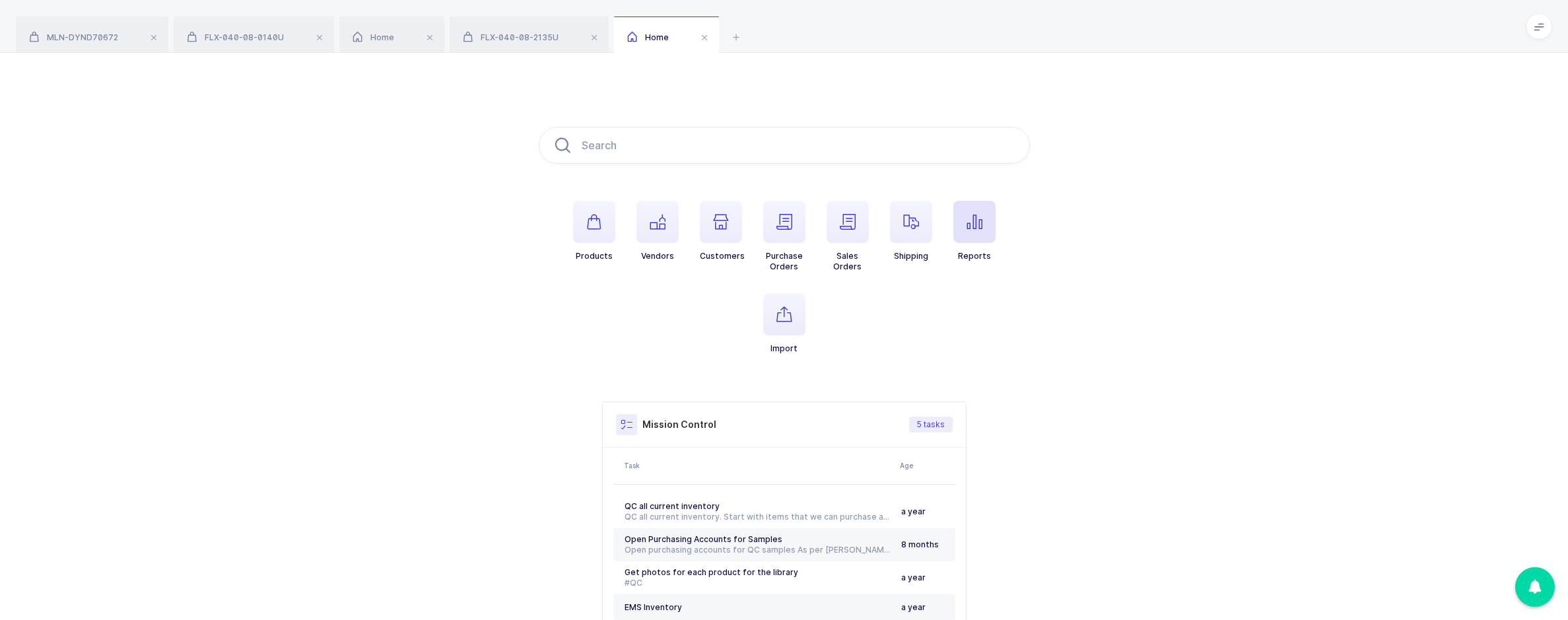
click at [973, 230] on span "button" at bounding box center [975, 222] width 42 height 42
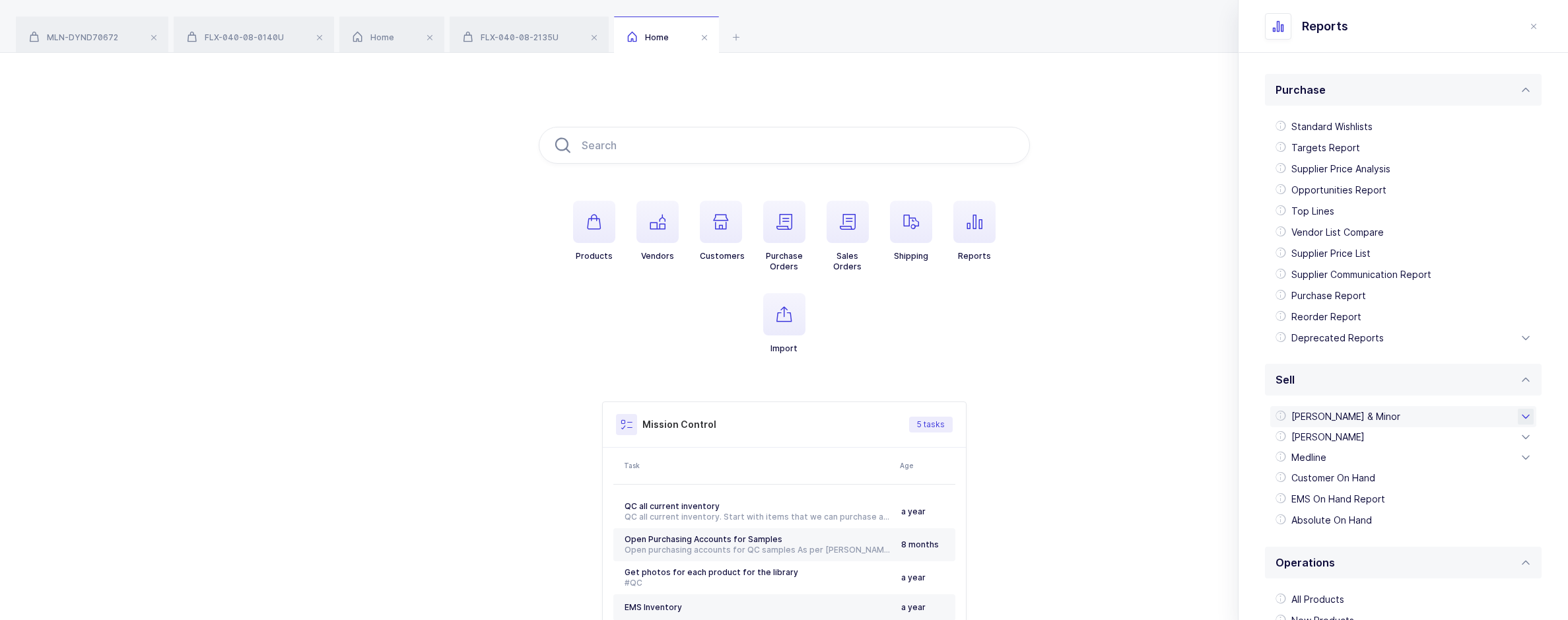
click at [1376, 411] on div "[PERSON_NAME] & Minor" at bounding box center [1403, 416] width 266 height 21
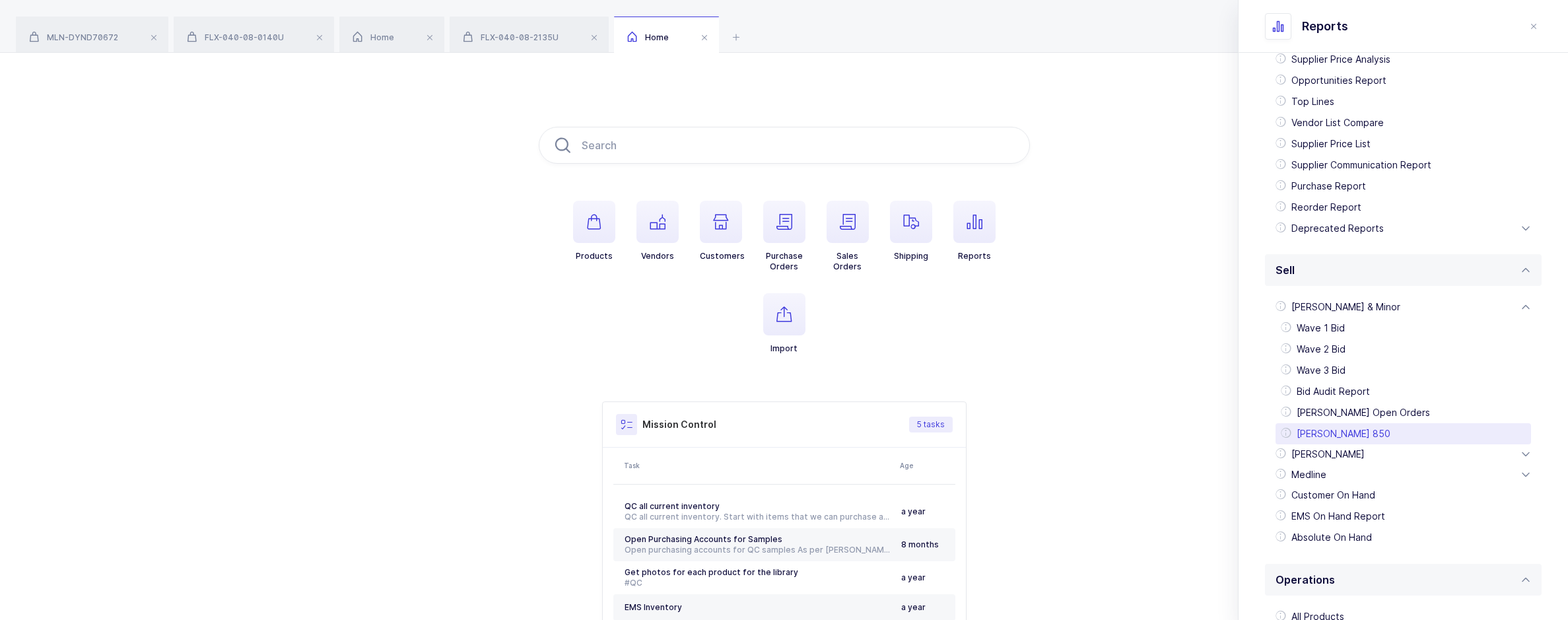
scroll to position [132, 0]
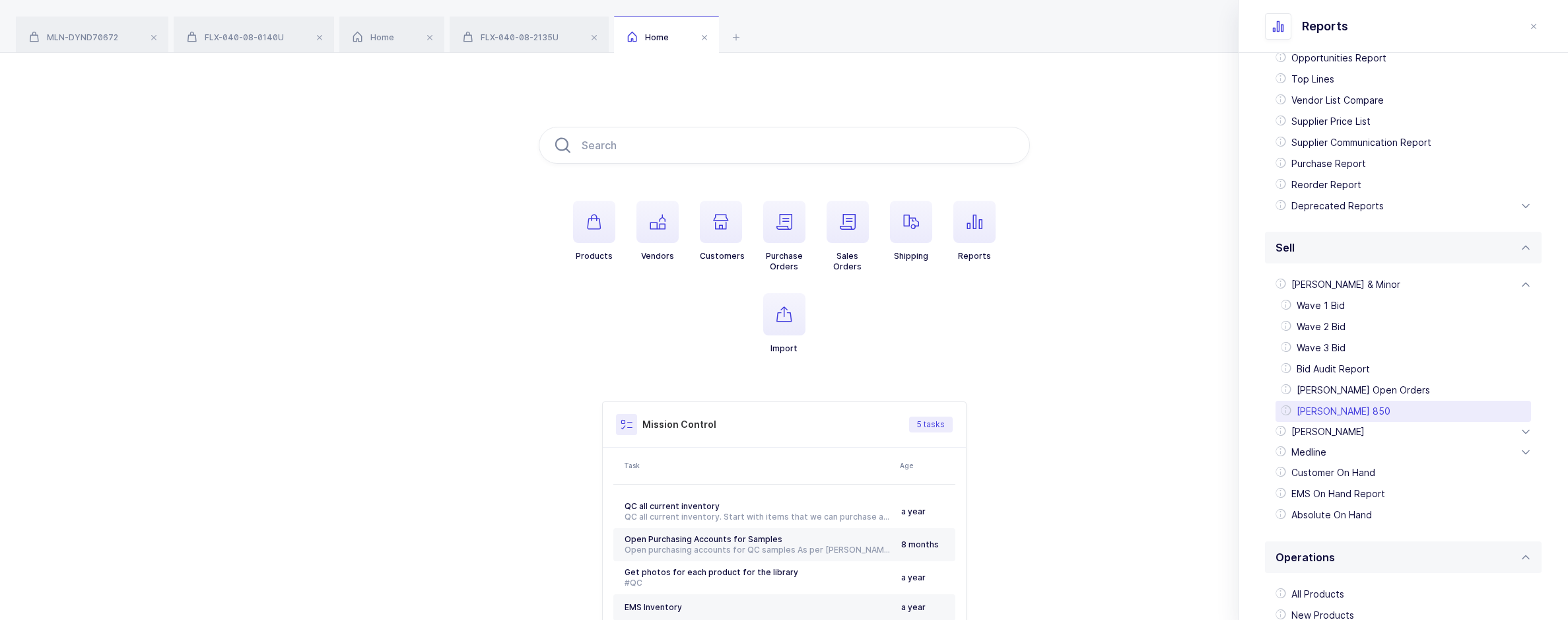
click at [1366, 412] on div "[PERSON_NAME] 850" at bounding box center [1403, 411] width 255 height 21
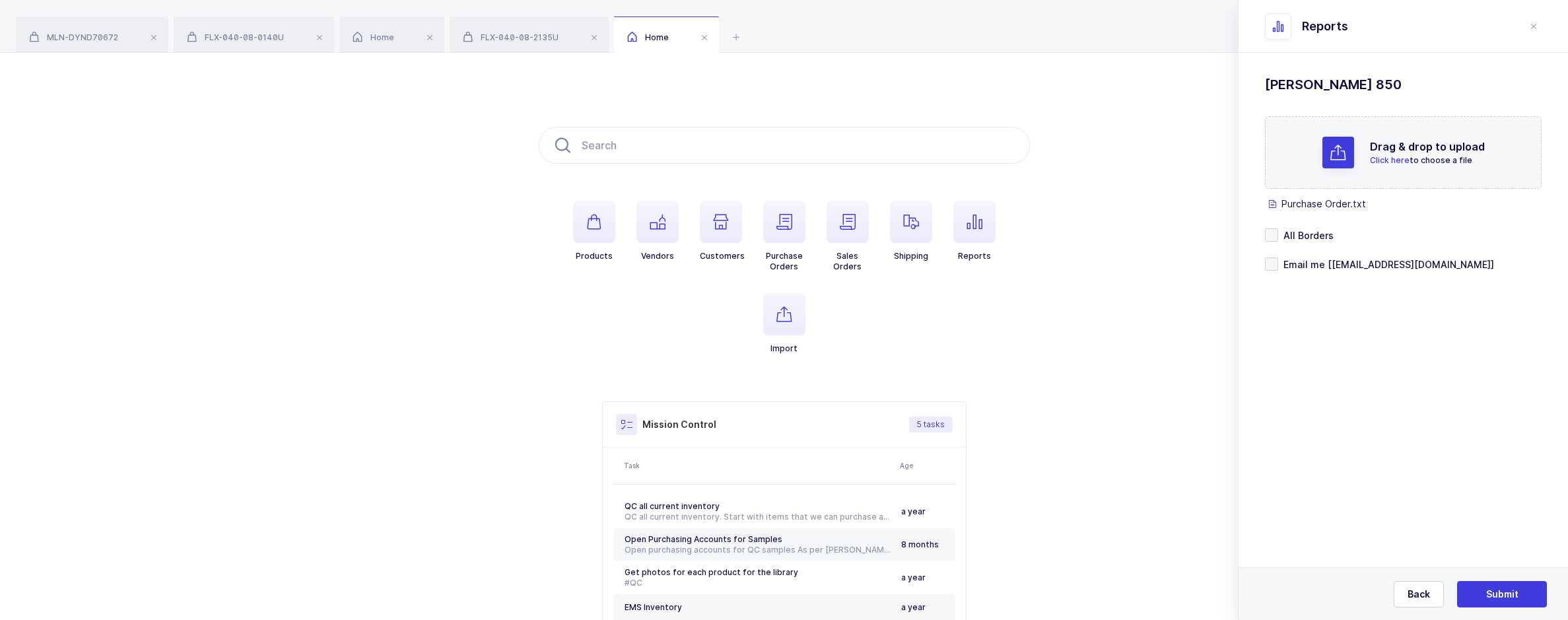
click at [1304, 272] on div "Standard Wishlists Targets Report Supplier Price Analysis Opportunities Report …" at bounding box center [1403, 206] width 330 height 308
click at [1309, 264] on span "Email me [[EMAIL_ADDRESS][DOMAIN_NAME]]" at bounding box center [1386, 264] width 216 height 13
click at [1278, 257] on input "Email me [[EMAIL_ADDRESS][DOMAIN_NAME]]" at bounding box center [1278, 257] width 0 height 0
click at [1493, 590] on span "Submit" at bounding box center [1502, 594] width 33 height 13
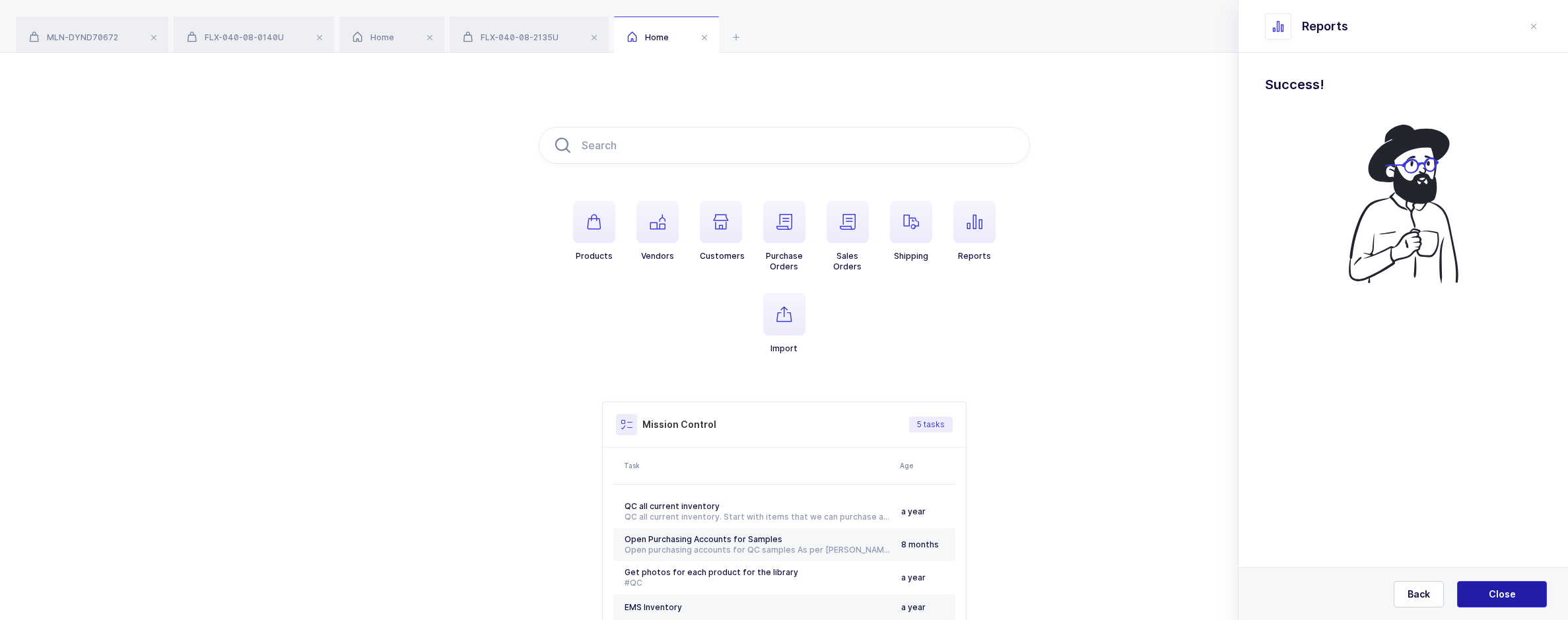
click at [1490, 584] on button "Close" at bounding box center [1502, 594] width 90 height 26
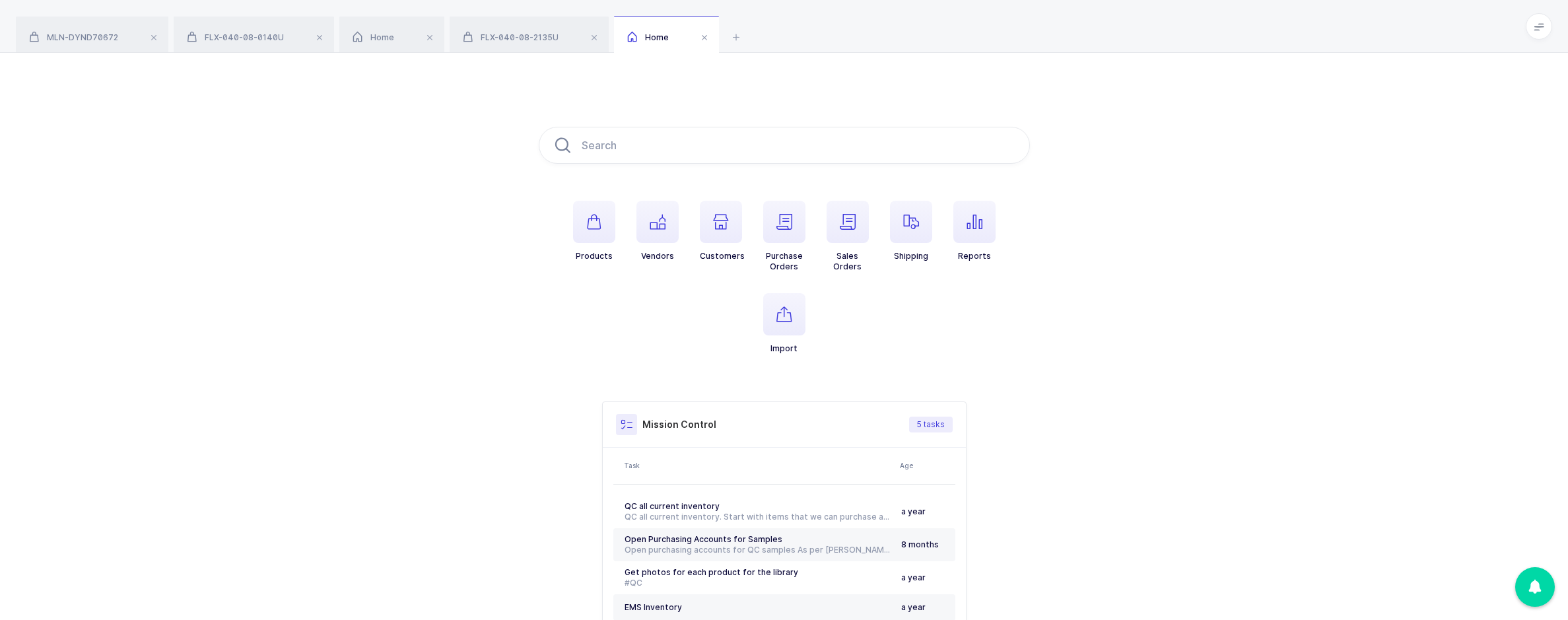
click at [1425, 595] on div "Products Vendors Customers Purchase Orders Sales Orders Shipping Reports Import…" at bounding box center [784, 395] width 1568 height 685
click at [1160, 434] on div "Products Vendors Customers Purchase Orders Sales Orders Shipping Reports Import…" at bounding box center [784, 395] width 1568 height 685
click at [102, 44] on div "MLN-DYND70672" at bounding box center [92, 35] width 153 height 37
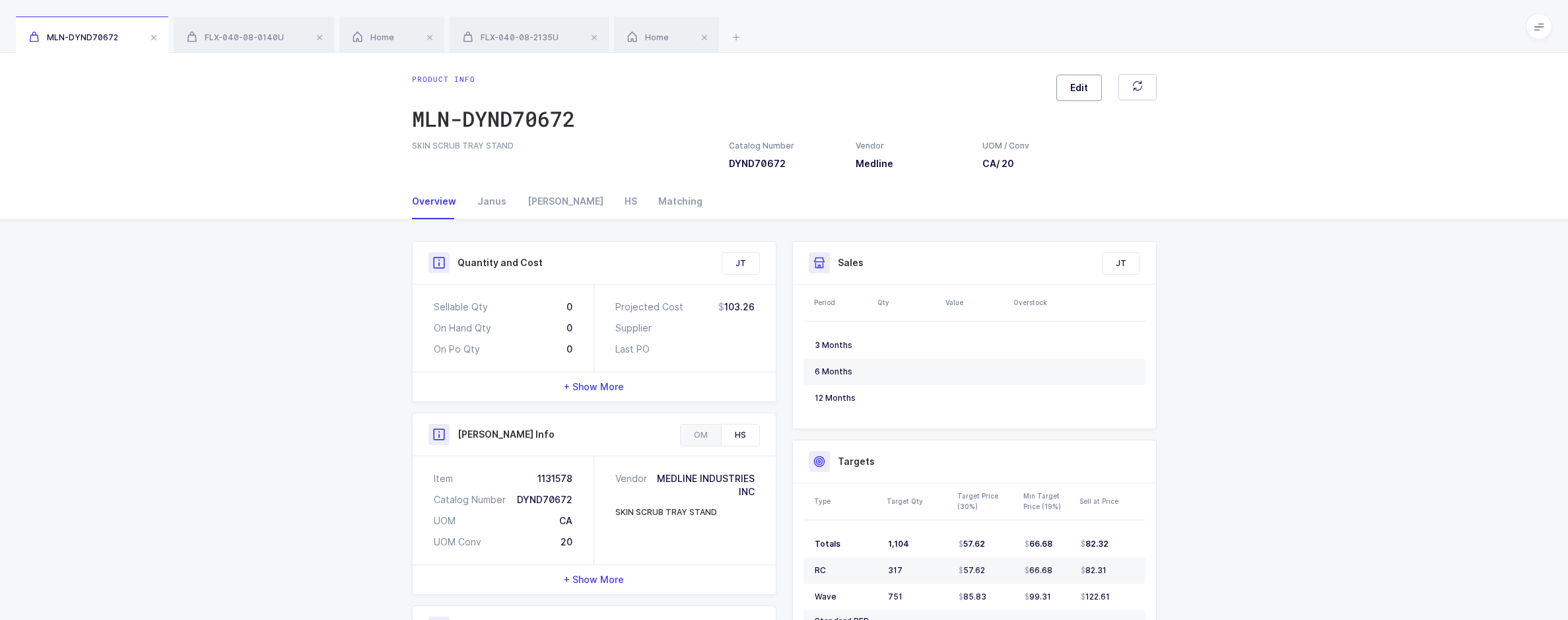
click at [1084, 93] on span "Edit" at bounding box center [1079, 88] width 18 height 13
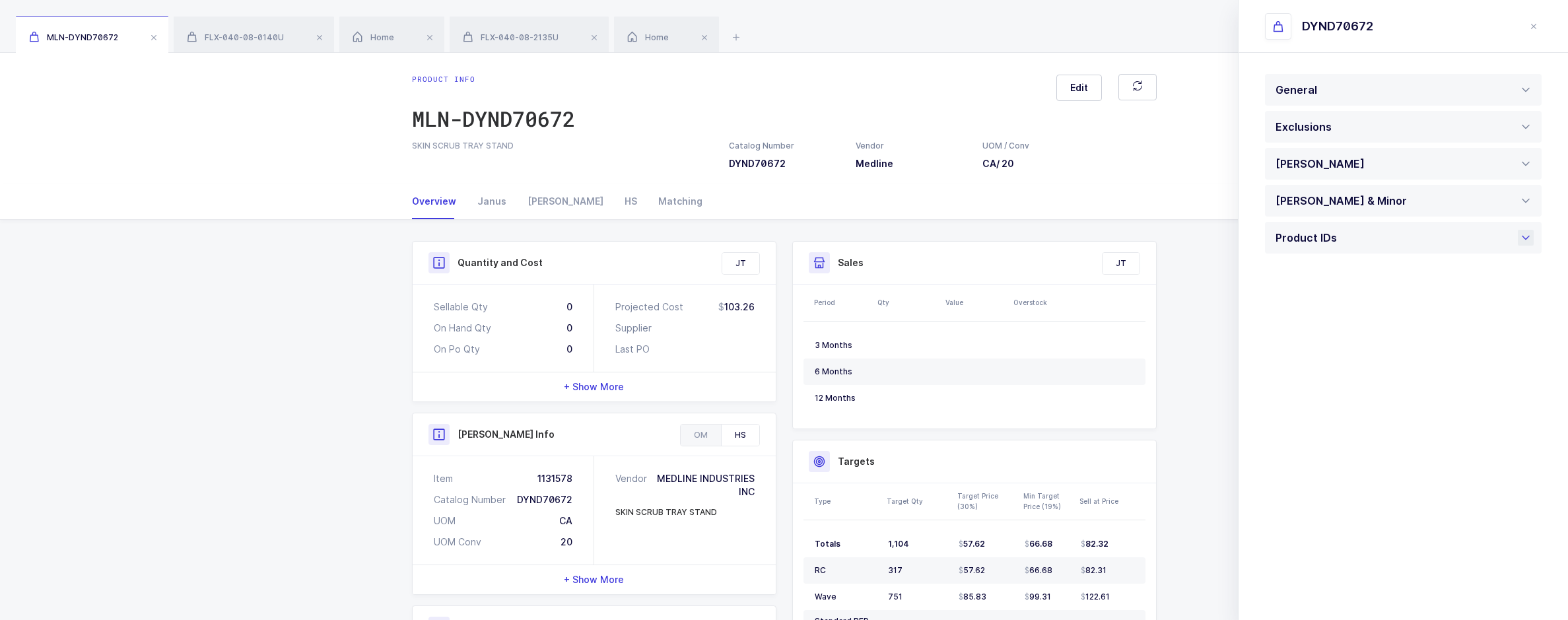
click at [1310, 245] on div "Product IDs" at bounding box center [1310, 238] width 68 height 32
click at [1535, 25] on icon "close drawer" at bounding box center [1533, 26] width 11 height 11
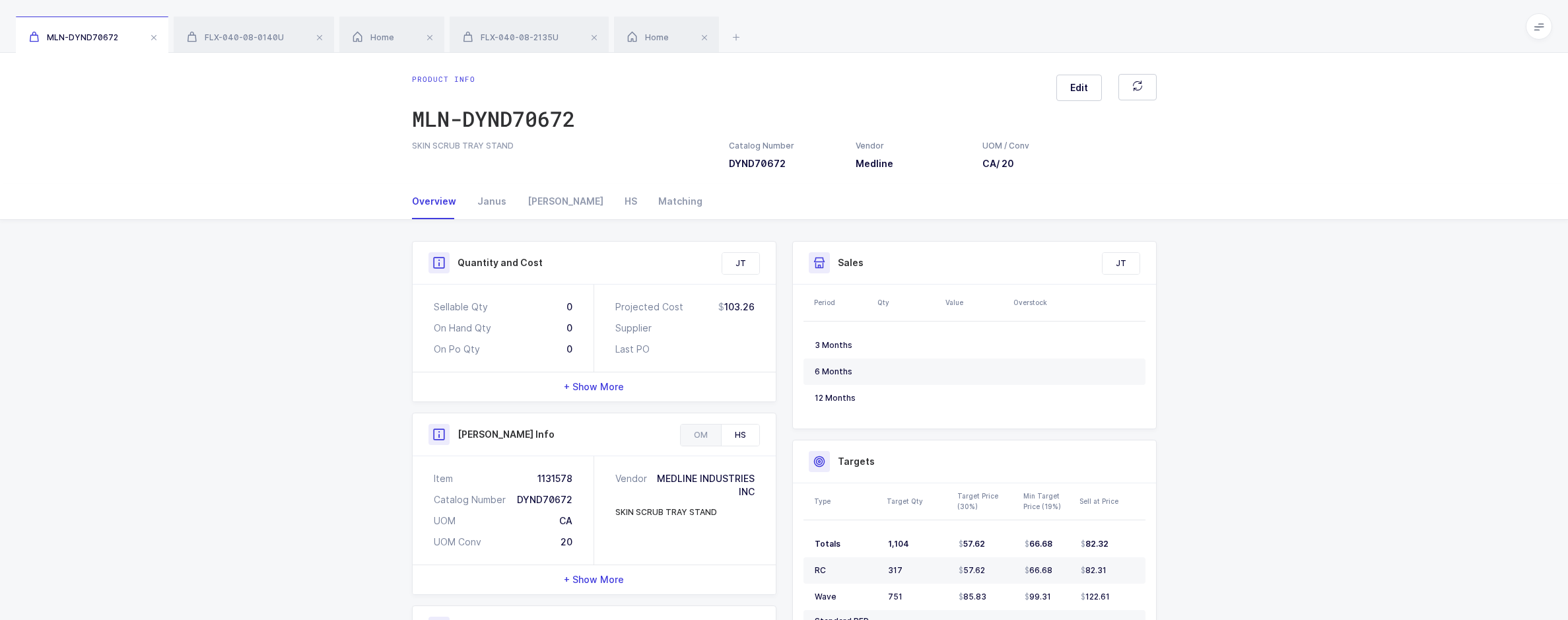
click at [1528, 30] on span at bounding box center [1538, 26] width 26 height 26
click at [506, 45] on div "FLX-040-08-2135U" at bounding box center [529, 35] width 159 height 37
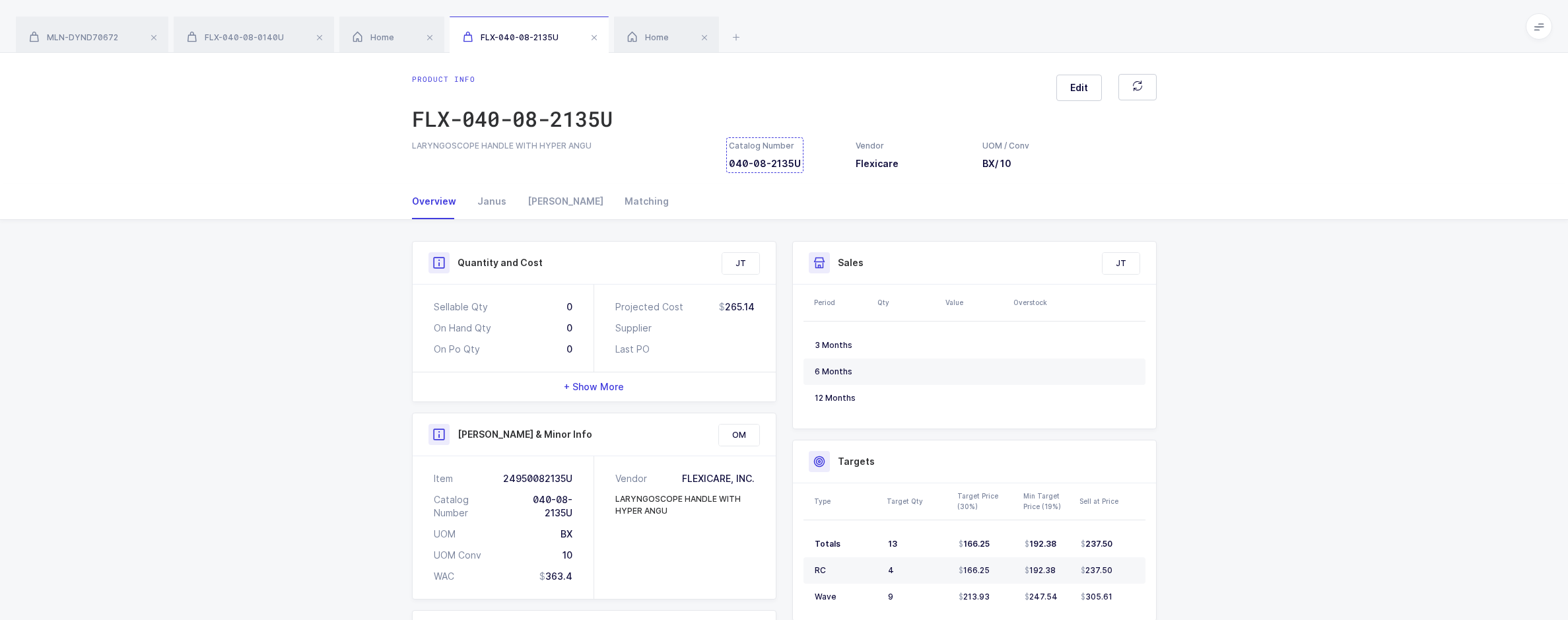
click at [752, 164] on div "Catalog Number 040-08-2135U" at bounding box center [765, 155] width 72 height 30
click at [764, 164] on div "Catalog Number 040-08-2135U" at bounding box center [765, 155] width 72 height 30
click at [529, 121] on div "FLX-040-08-2135U" at bounding box center [513, 118] width 201 height 26
click at [661, 25] on div "Home" at bounding box center [666, 35] width 105 height 37
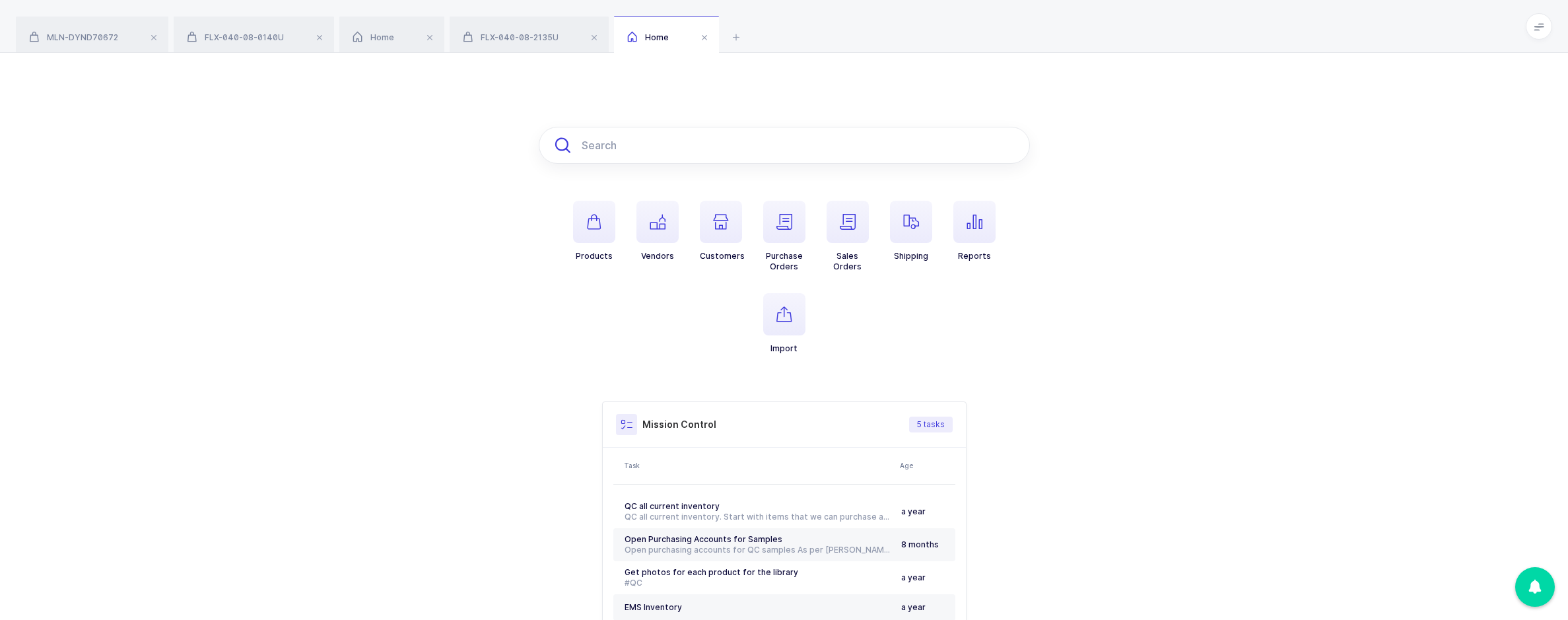
click at [615, 150] on input "text" at bounding box center [784, 145] width 492 height 37
paste input "FLX-040-08-2135U"
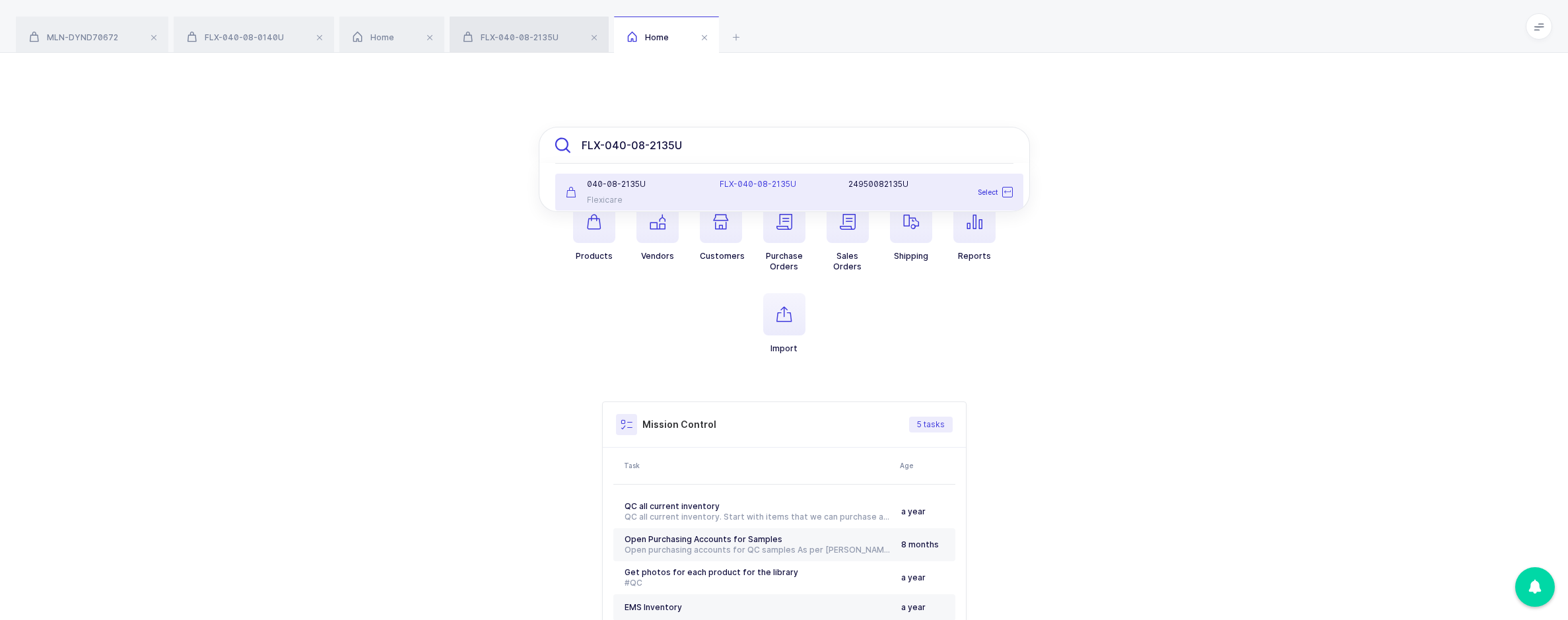
type input "FLX-040-08-2135U"
click at [532, 35] on span "FLX-040-08-2135U" at bounding box center [510, 37] width 95 height 10
